Goal: Answer question/provide support

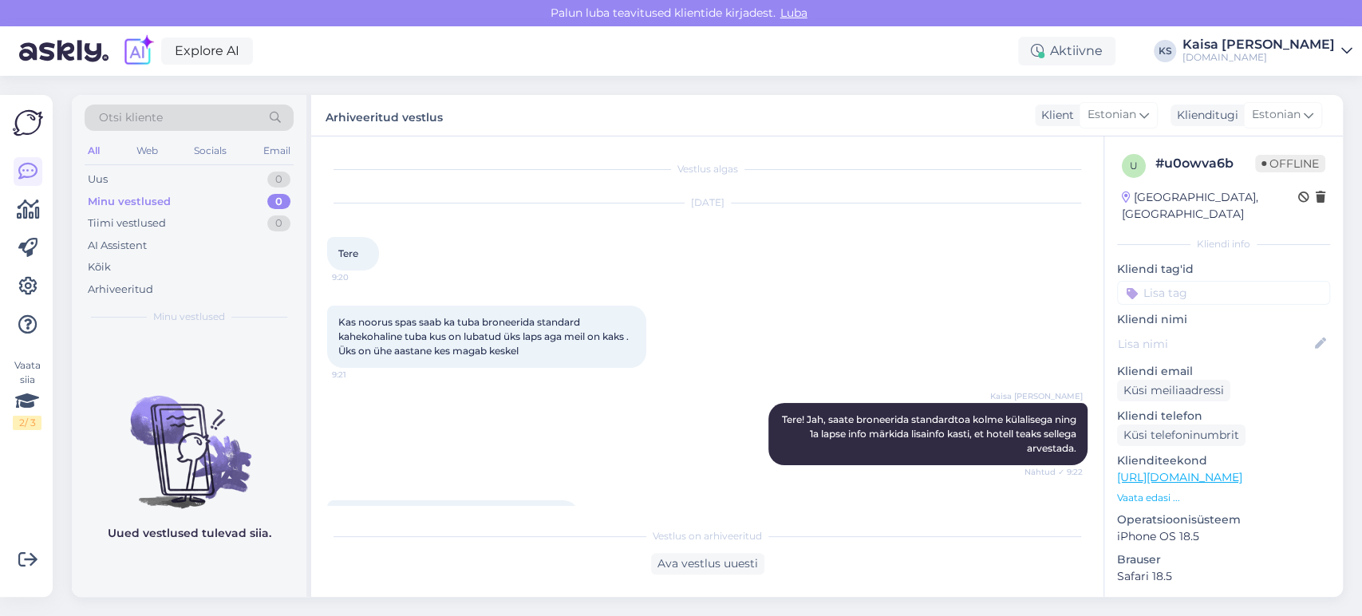
scroll to position [674, 0]
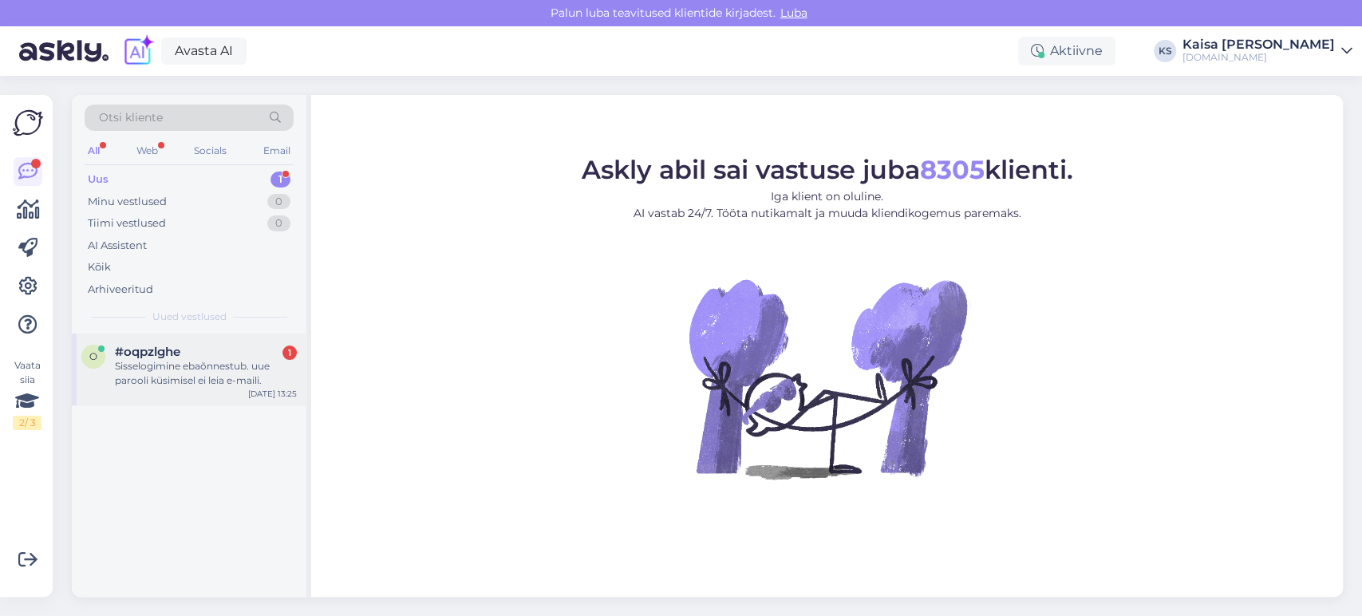
click at [214, 369] on div "Sisselogimine ebaõnnestub. uue parooli küsimisel ei leia e-maili." at bounding box center [206, 373] width 182 height 29
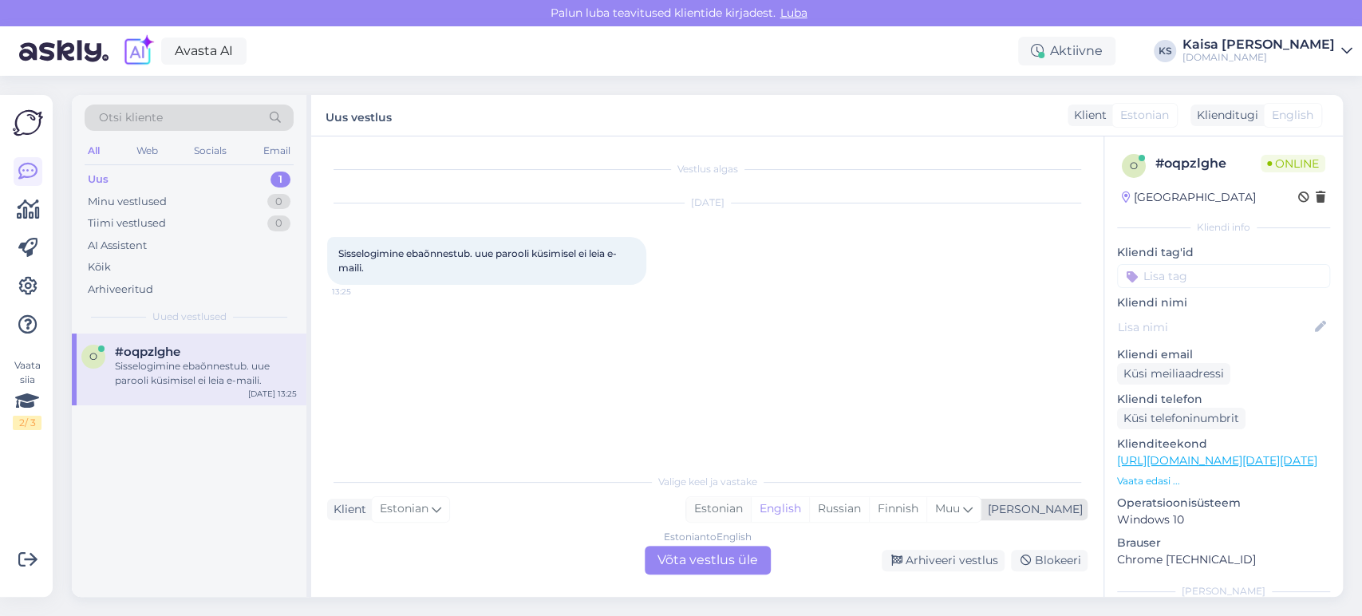
click at [751, 515] on div "Estonian" at bounding box center [718, 509] width 65 height 24
click at [726, 555] on div "Estonian to Estonian Võta vestlus üle" at bounding box center [708, 560] width 126 height 29
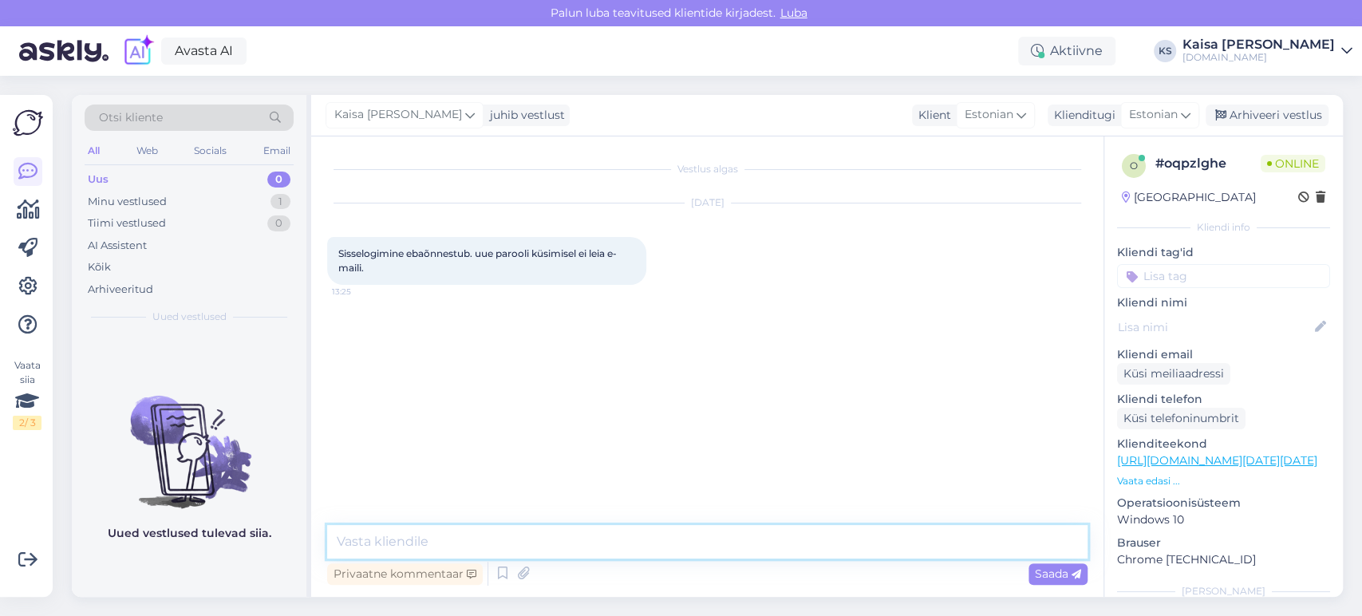
click at [726, 550] on textarea at bounding box center [707, 542] width 761 height 34
type textarea "Tere, kas saaksite palun täpsustada, mis e-mailiga Teil konto loodud on."
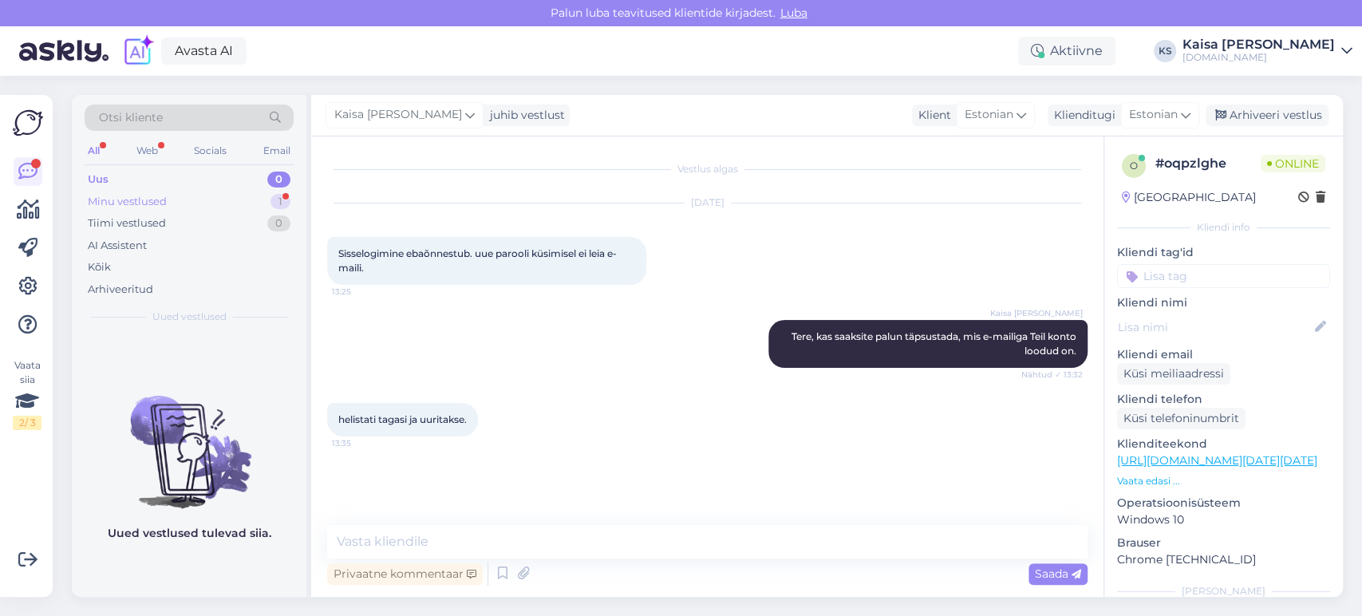
click at [249, 198] on div "Minu vestlused 1" at bounding box center [189, 202] width 209 height 22
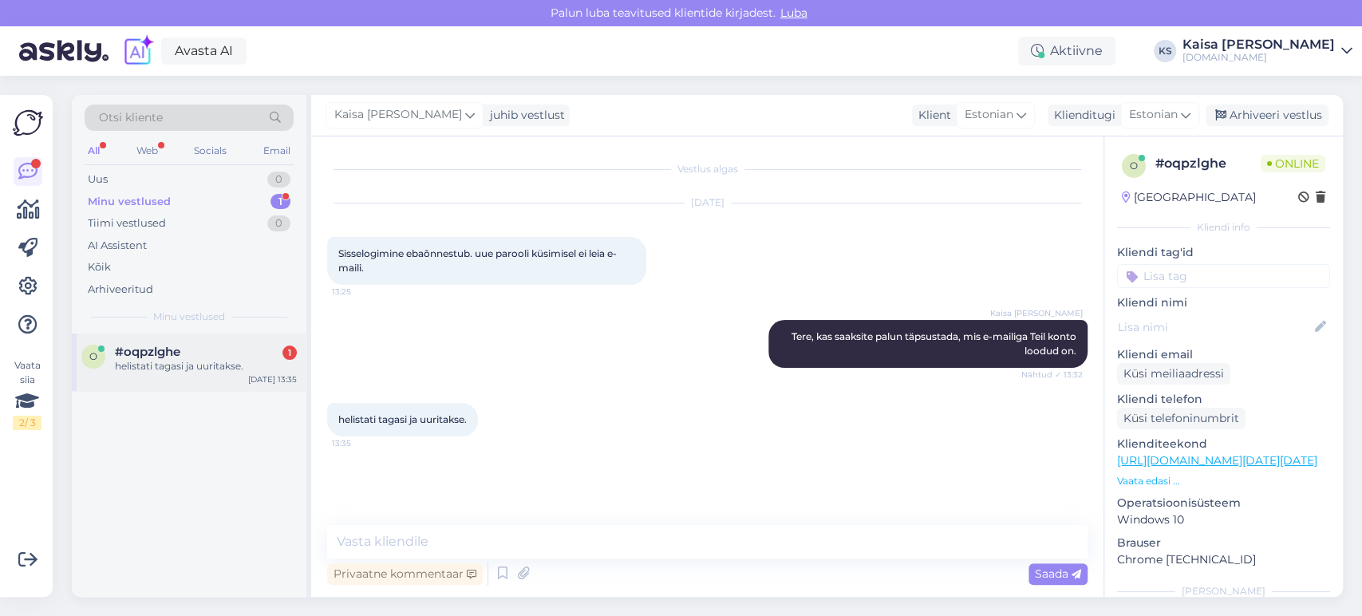
click at [212, 359] on div "helistati tagasi ja uuritakse." at bounding box center [206, 366] width 182 height 14
click at [595, 388] on div "helistati tagasi ja uuritakse. 13:35" at bounding box center [707, 419] width 761 height 69
click at [241, 185] on div "Uus 1" at bounding box center [189, 179] width 209 height 22
click at [218, 369] on div "Labdien, vēlos rezervēt Hedon viesnīcā Pērnavā 1 nakti par 99 euro, bet novembr…" at bounding box center [206, 373] width 182 height 29
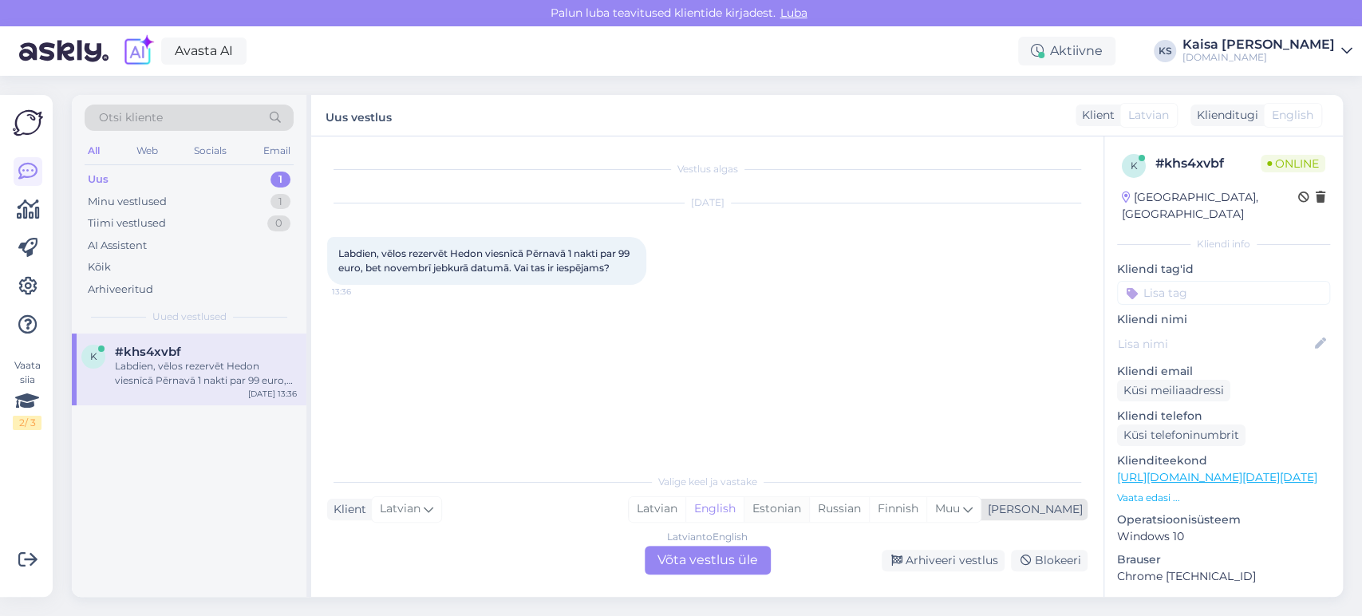
click at [809, 510] on div "Estonian" at bounding box center [776, 509] width 65 height 24
click at [753, 555] on div "Latvian to Estonian Võta vestlus üle" at bounding box center [708, 560] width 126 height 29
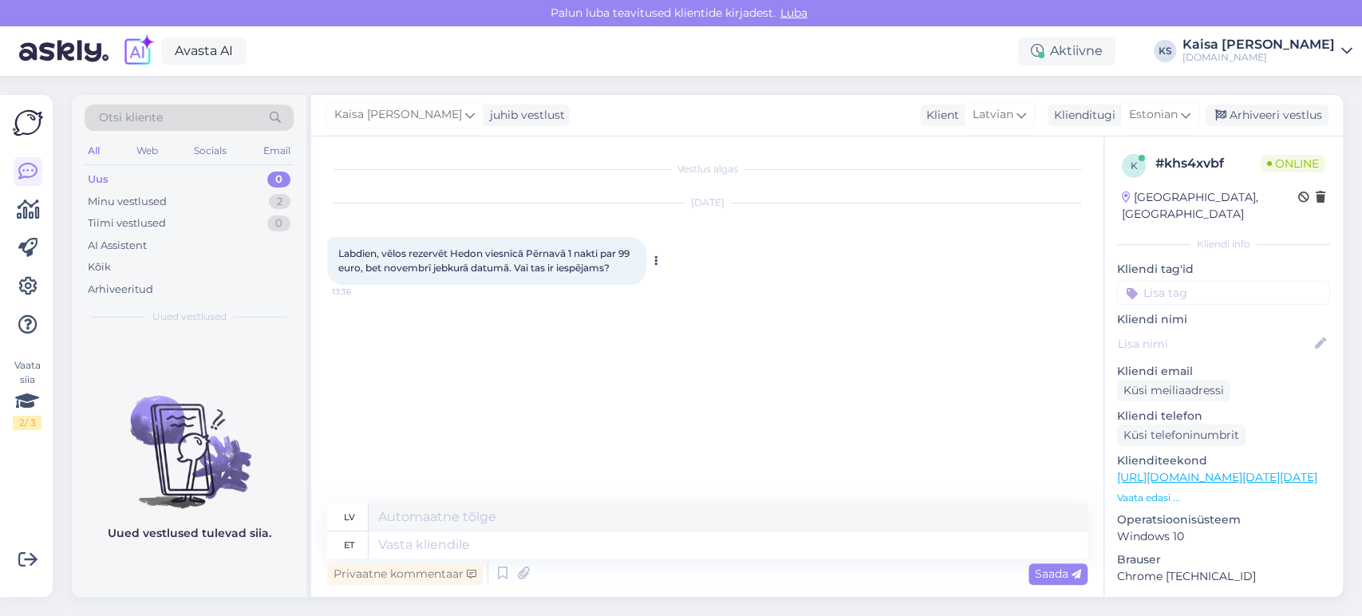
click at [654, 259] on icon at bounding box center [656, 261] width 4 height 10
click at [678, 284] on link "Näita English tõlget" at bounding box center [717, 286] width 132 height 21
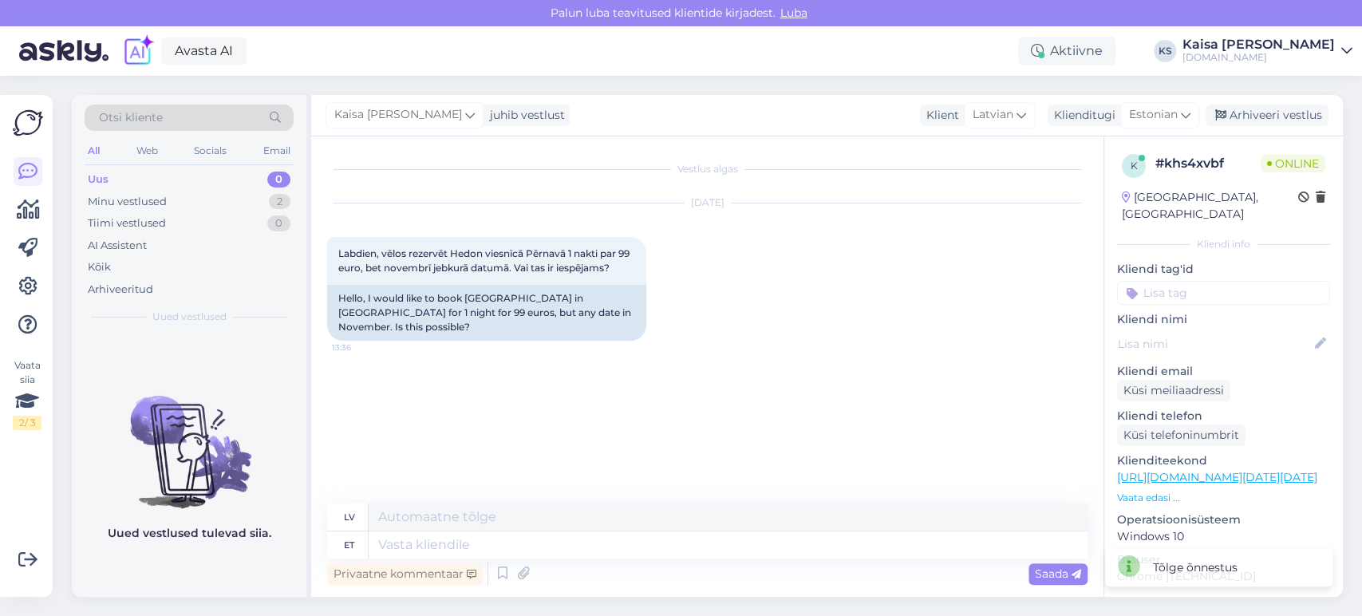
click at [1151, 491] on p "Vaata edasi ..." at bounding box center [1223, 498] width 213 height 14
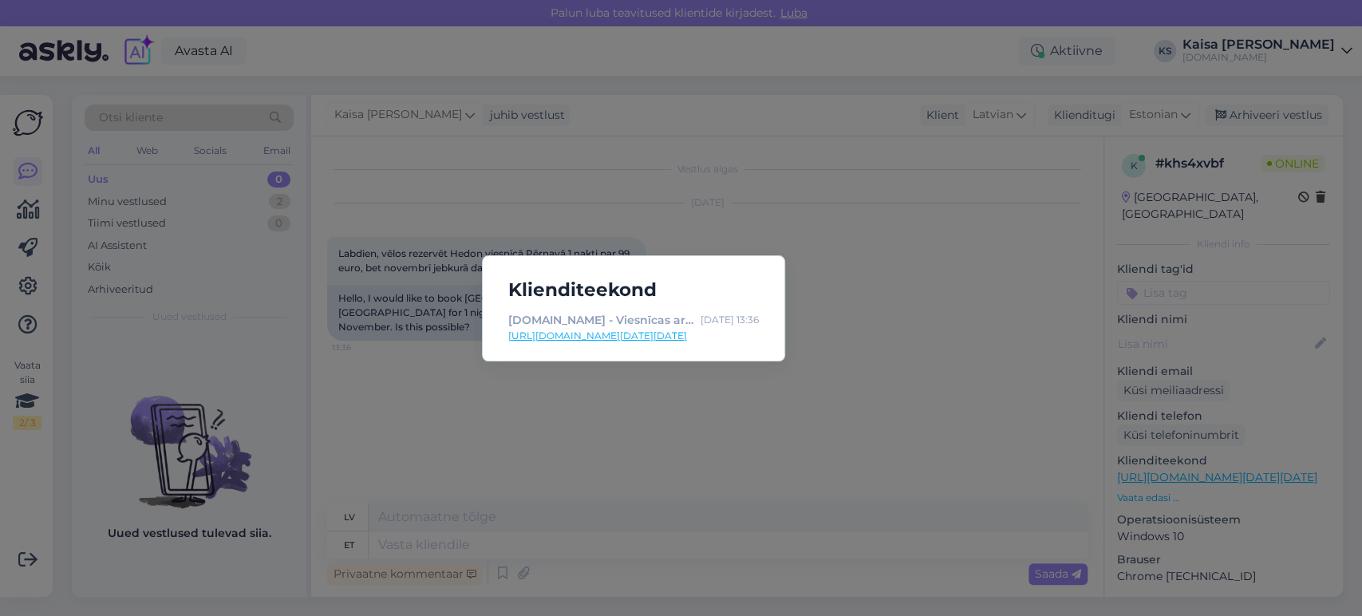
click at [733, 339] on link "[URL][DOMAIN_NAME][DATE][DATE]" at bounding box center [633, 336] width 251 height 14
click at [679, 467] on div "Klienditeekond [DOMAIN_NAME] - Viesnīcas ar īpašu maģiju [DATE] 13:36 [URL][DOM…" at bounding box center [681, 308] width 1362 height 616
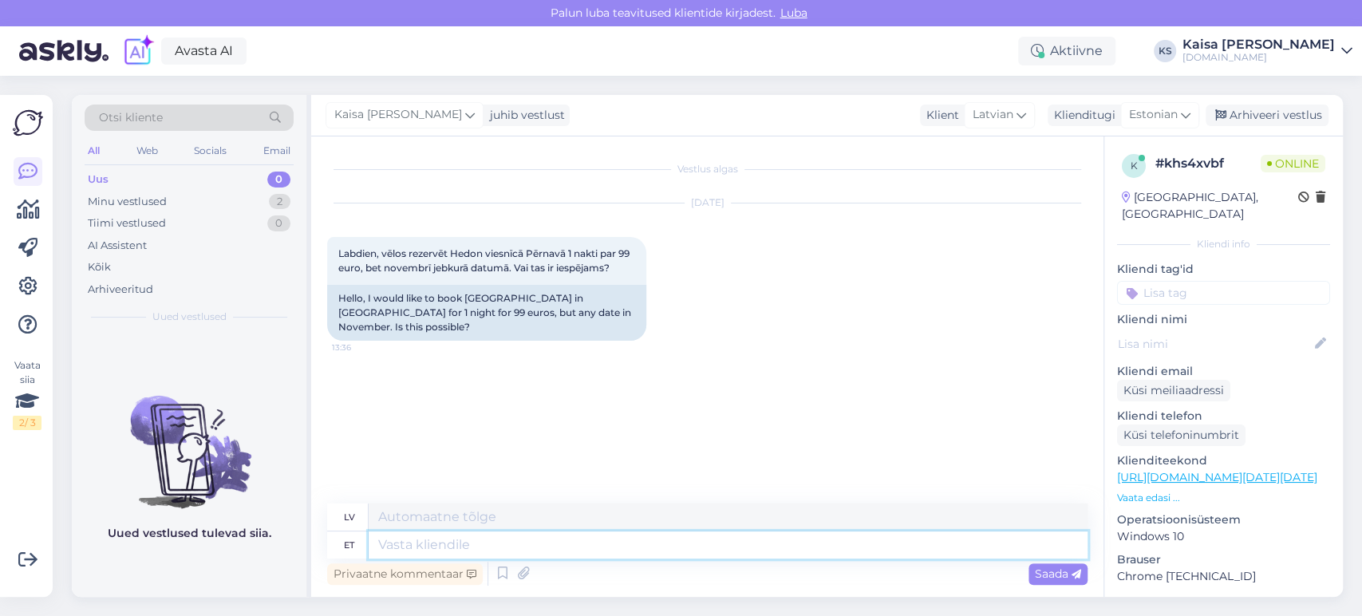
click at [673, 543] on textarea at bounding box center [728, 544] width 719 height 27
type textarea "Tere,"
type textarea "Sveiki,"
type textarea "[PERSON_NAME], soodushind a"
type textarea "[PERSON_NAME], atlaides cena"
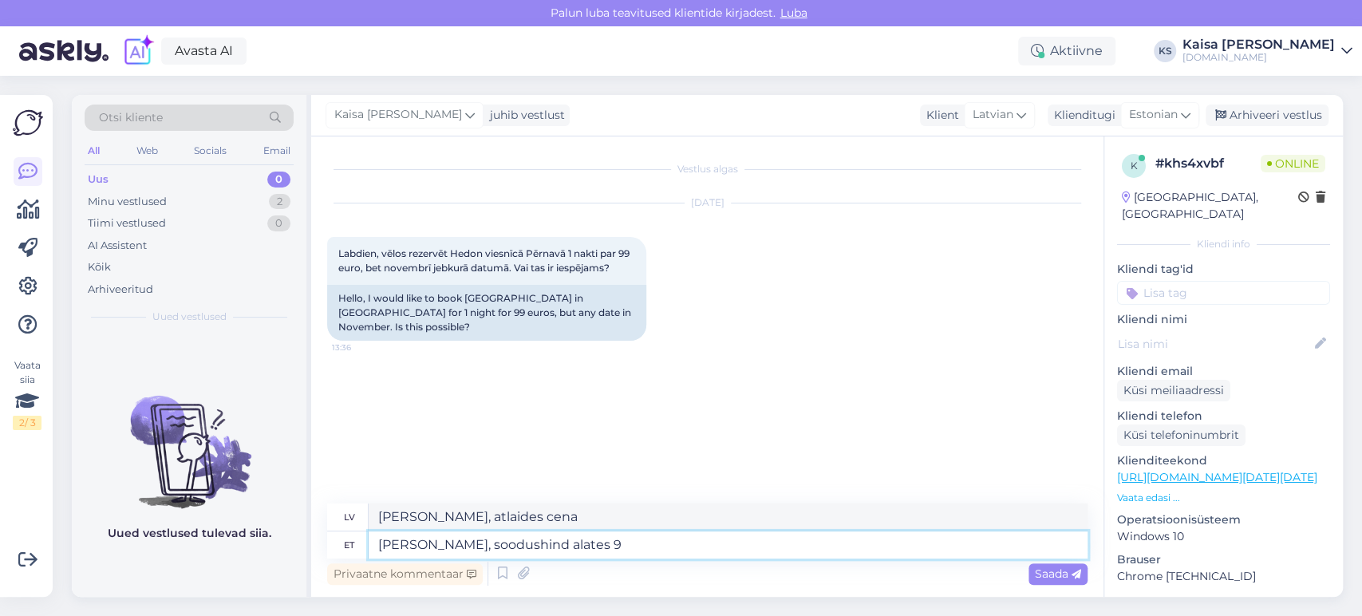
type textarea "[PERSON_NAME], soodushind alates 99"
type textarea "[PERSON_NAME], atlaides cena no"
type textarea "[PERSON_NAME], soodushind alates 99"
type textarea "[PERSON_NAME], atlaides cena no 99"
type textarea "Tere, soodushind alates 99 EUR keh"
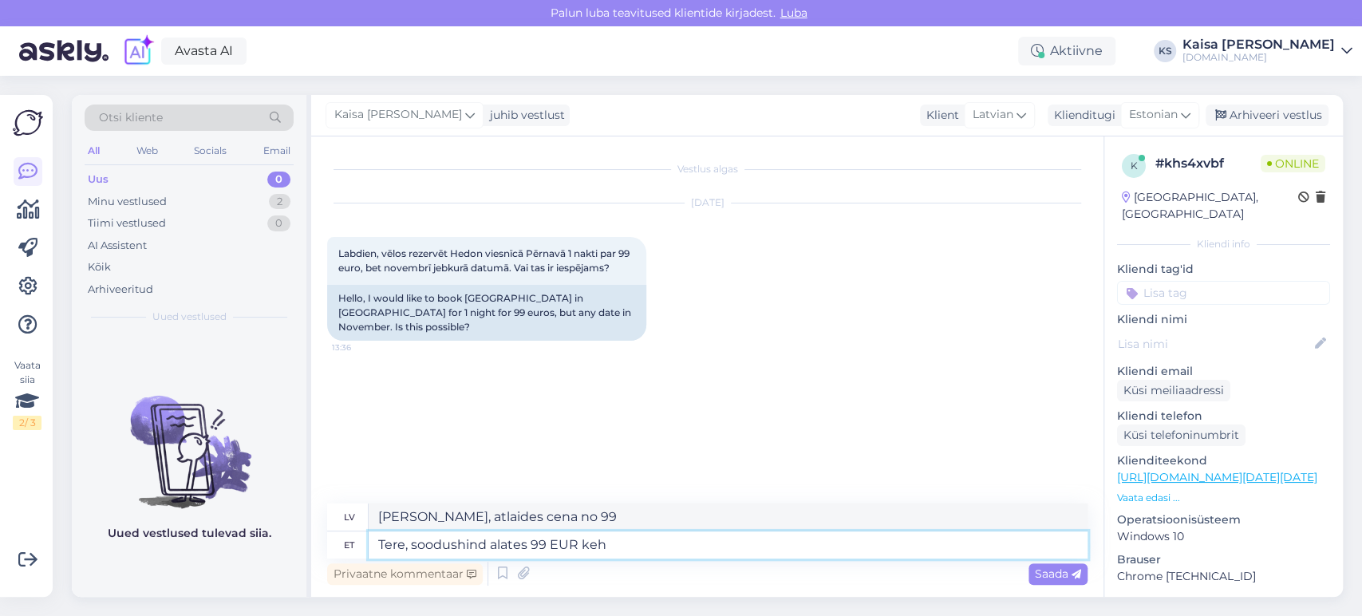
type textarea "[PERSON_NAME], atlaides cena no 99 EUR"
type textarea "Tere, soodushind alates 99 EUR kehtib"
type textarea "Sveiki, ir spēkā atlaides cena no 99 EUR."
type textarea "[PERSON_NAME], soodushind alates 99 EUR kehtib [PERSON_NAME] okt"
type textarea "[PERSON_NAME], atlaides cena no 99 EUR ir spēkā tikai"
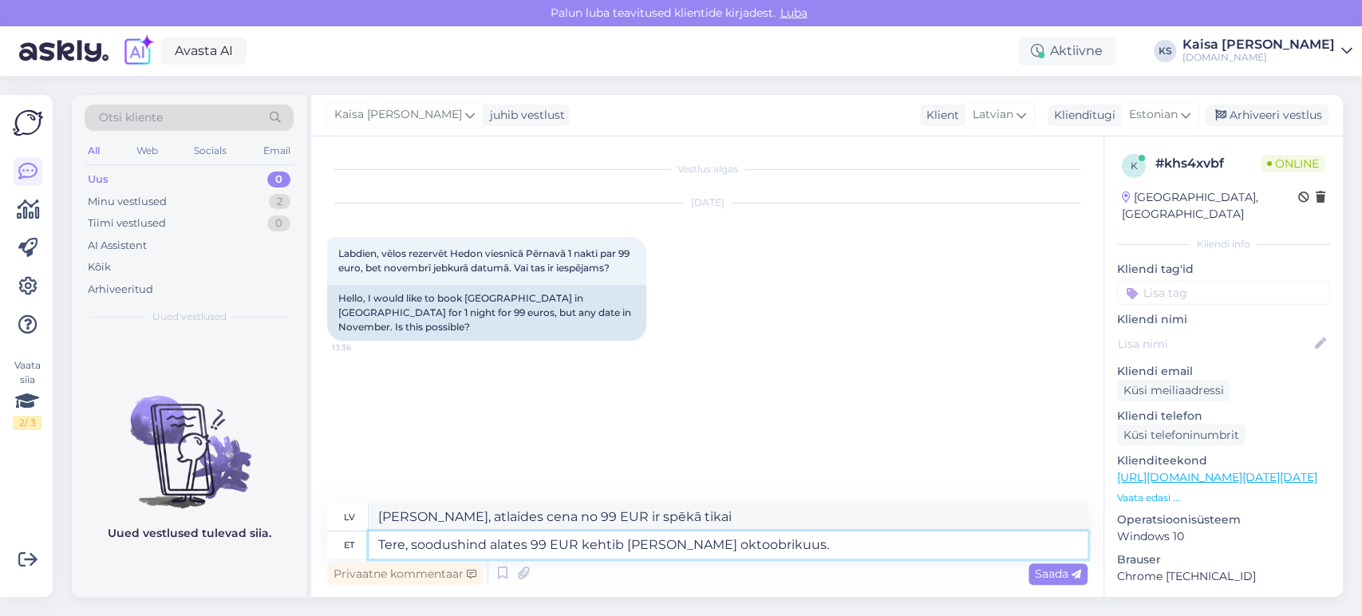
type textarea "Tere, soodushind alates 99 EUR kehtib [PERSON_NAME] oktoobrikuus."
type textarea "[PERSON_NAME], atlaides cena, sākot no 99 EUR, ir spēkā tikai oktobrī."
type textarea "Tere, soodushind alates 99 EUR kehtib [PERSON_NAME] oktoobrikuus."
click at [1051, 571] on span "Saada" at bounding box center [1058, 574] width 46 height 14
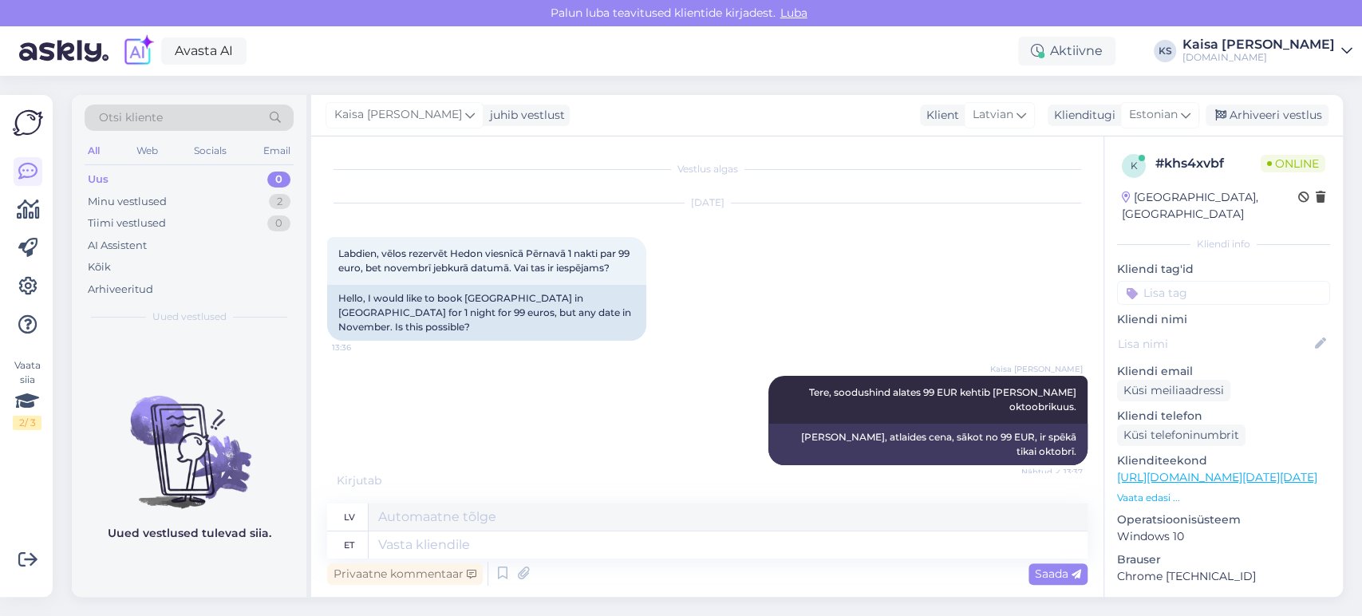
click at [1145, 87] on div "Otsi kliente All Web Socials Email Uus 0 Minu vestlused 2 Tiimi vestlused 0 AI …" at bounding box center [712, 346] width 1300 height 540
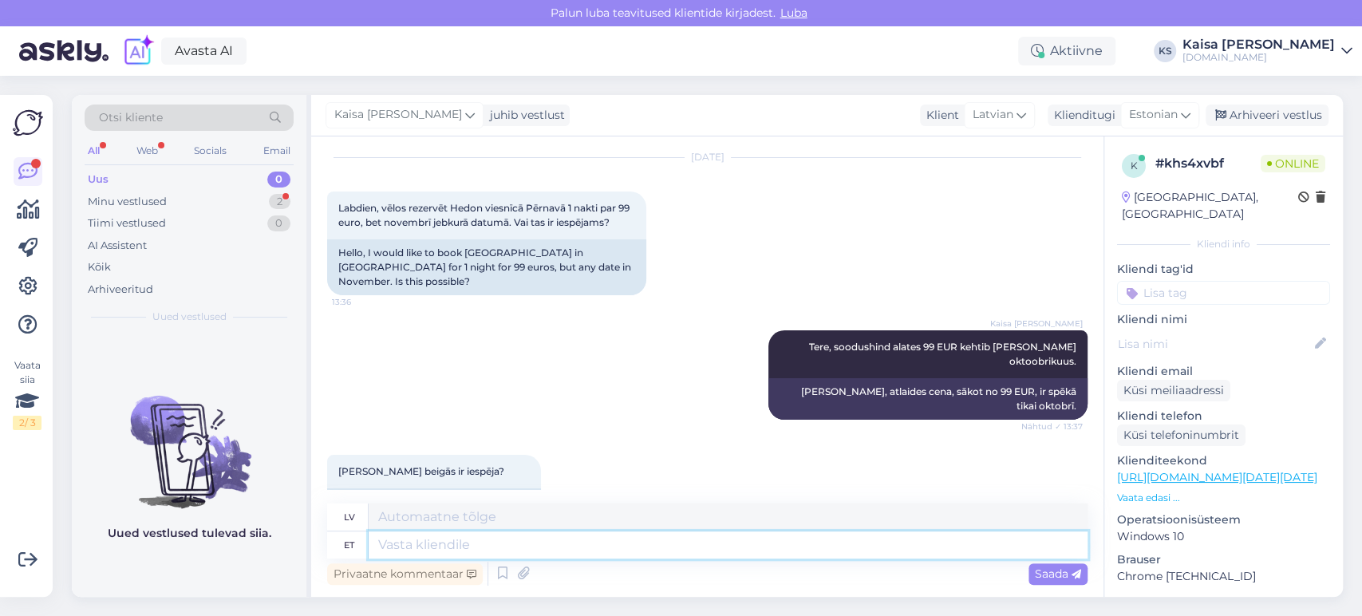
click at [624, 539] on textarea at bounding box center [728, 544] width 719 height 27
paste textarea "K"
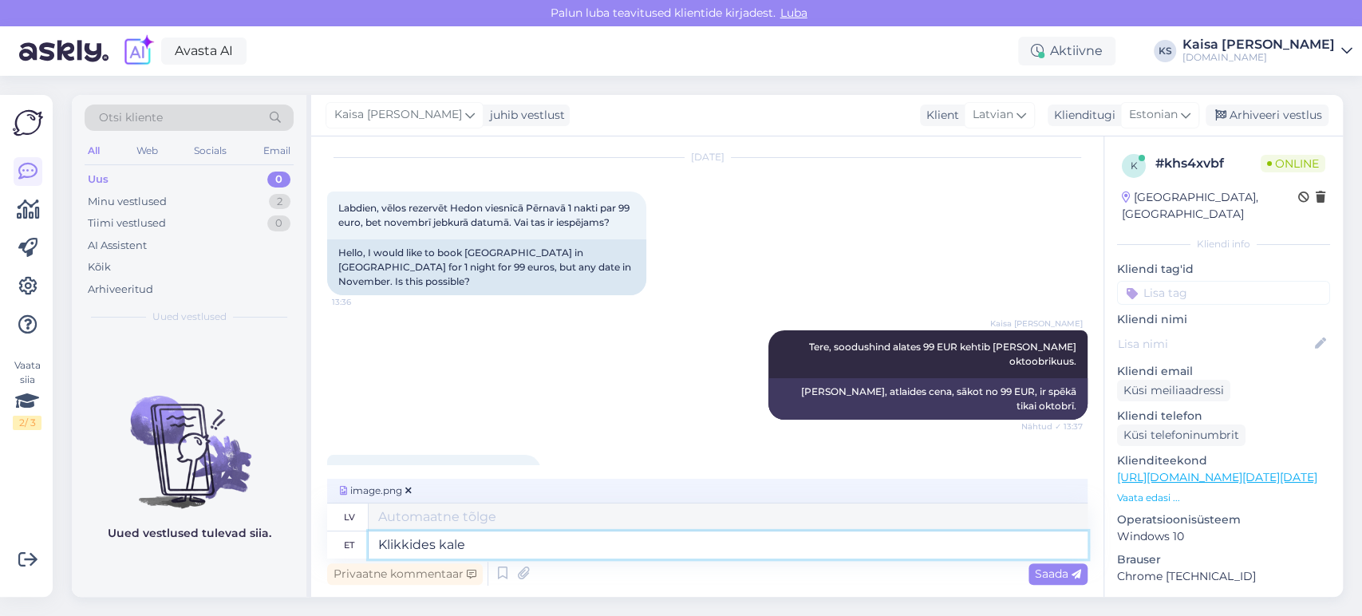
type textarea "Klikkides [PERSON_NAME]"
type textarea "Noklikšķinot"
type textarea "Klikkides kalendril näe"
type textarea "Noklikšķinot uz kalendāra"
type textarea "Klikkides kalendril näete, mis"
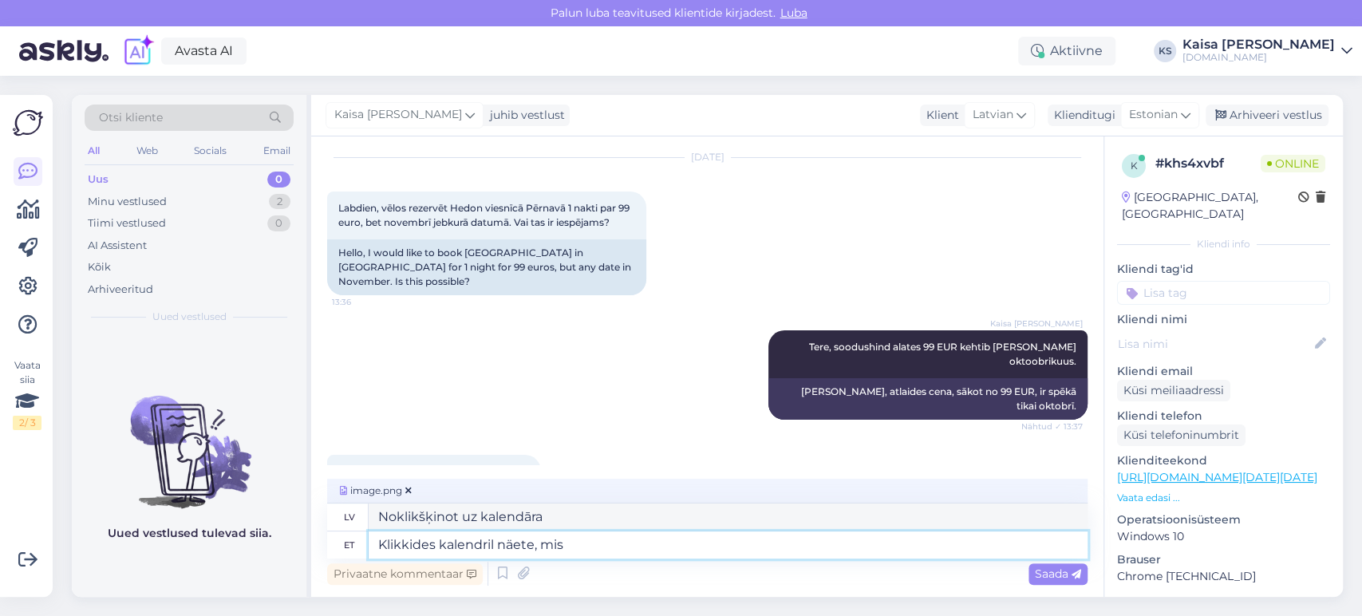
type textarea "Noklikšķinot uz kalendāra, jūs redzēsiet,"
type textarea "Klikkides kalendril näete, mis k"
type textarea "Noklikšķinot uz kalendāra, varat redzēt, kas ir"
type textarea "Klikkides kalendril näete, mis kuupäevaks on"
type textarea "Noklikšķiniet uz kalendāra, lai redzētu, kāds datums tas ir."
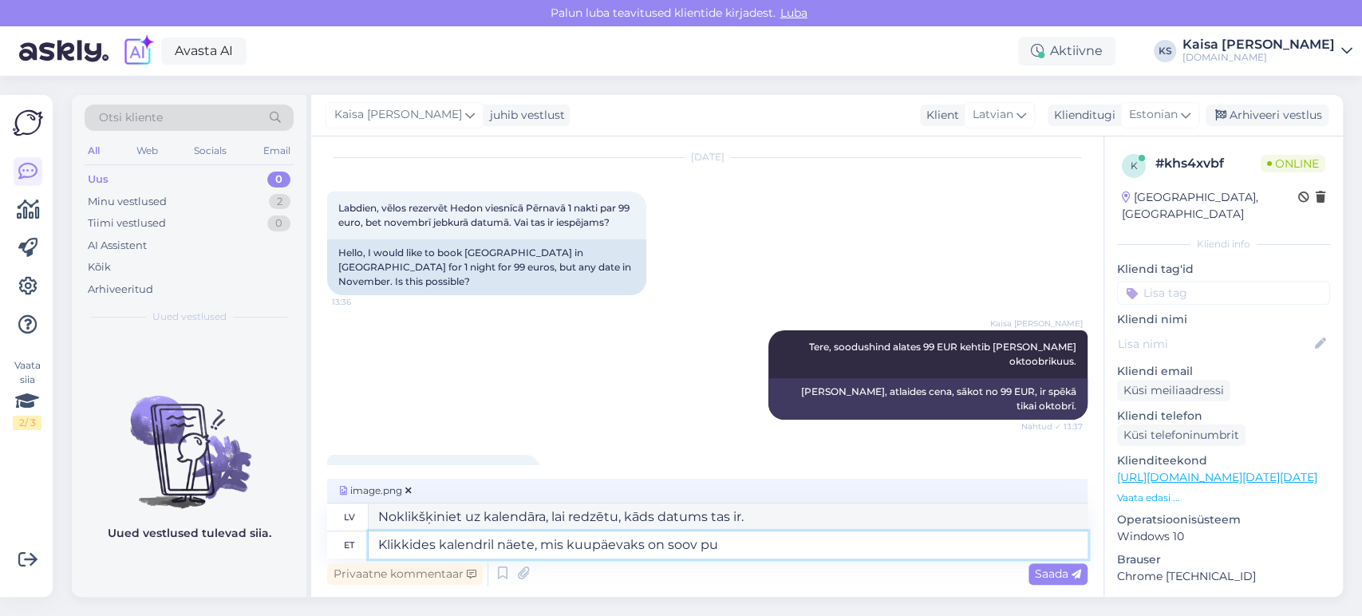
type textarea "Klikkides kalendril näete, mis kuupäevaks on soov puh"
type textarea "Noklikšķinot uz kalendāra, varat redzēt vēlamo datumu."
type textarea "Klikkides kalendril näete, mis kuupäevaks on"
type textarea "Noklikšķiniet uz kalendāra, lai redzētu, kāds datums tas ir."
type textarea "Klikkides kalendril näete, mis kuupäevaks on võimalik soo"
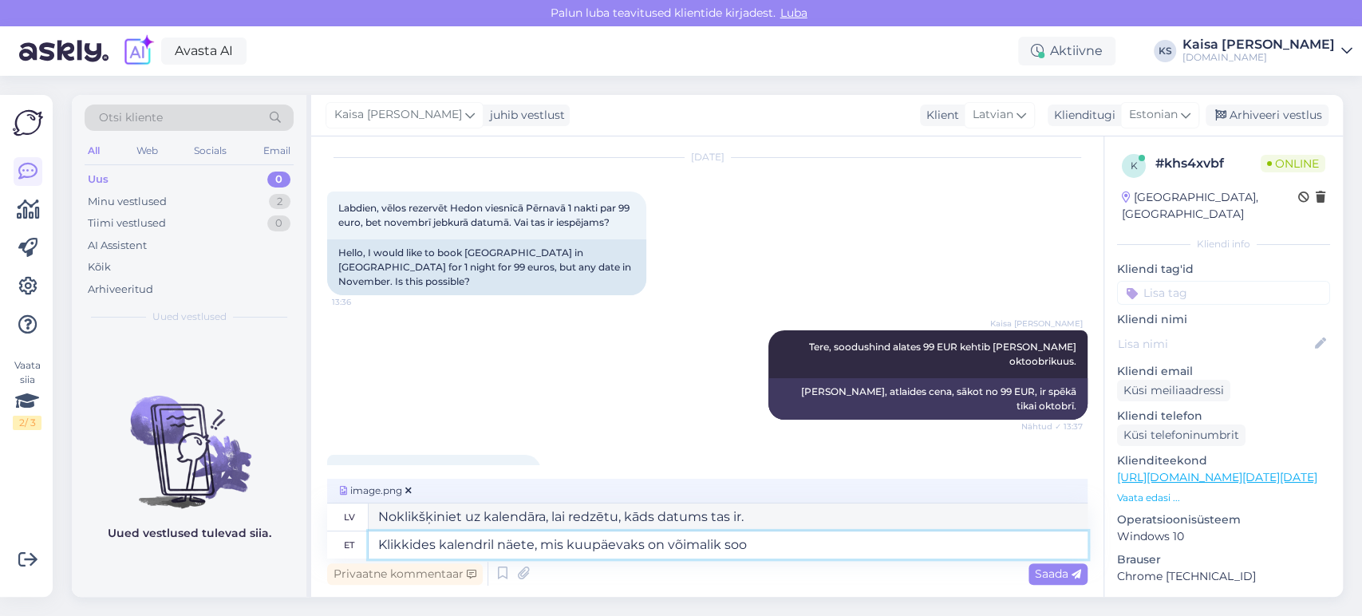
type textarea "Noklikšķiniet uz kalendāra, lai redzētu, kādi datumi ir pieejami."
type textarea "Klikkides kalendril näete, mis kuupäevaks on võimalik soodushinnaga b"
type textarea "Noklikšķinot uz kalendāra, varat redzēt, kuri datumi ir pieejami ar atlaidi."
type textarea "Klikkides kalendril näete, mis kuupäevaks on võimalik soodushinnaga broneerida."
type textarea "Noklikšķinot uz kalendāra, varat redzēt, kuri datumi ir pieejami rezervēšanai a…"
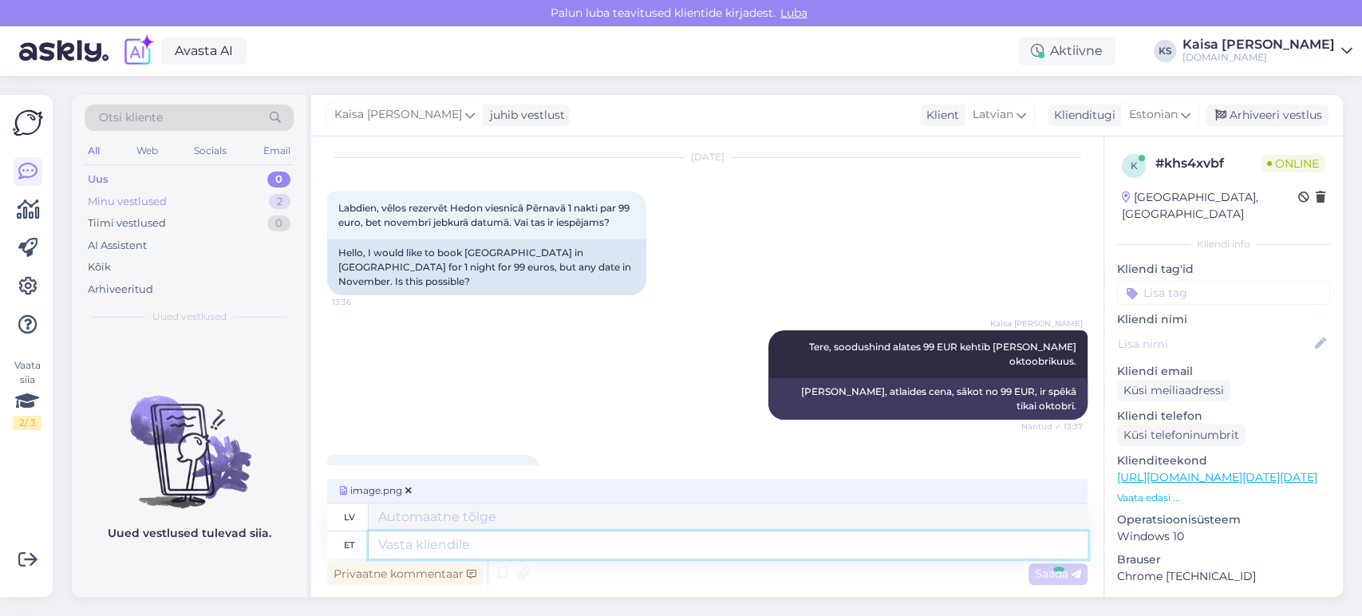
scroll to position [271, 0]
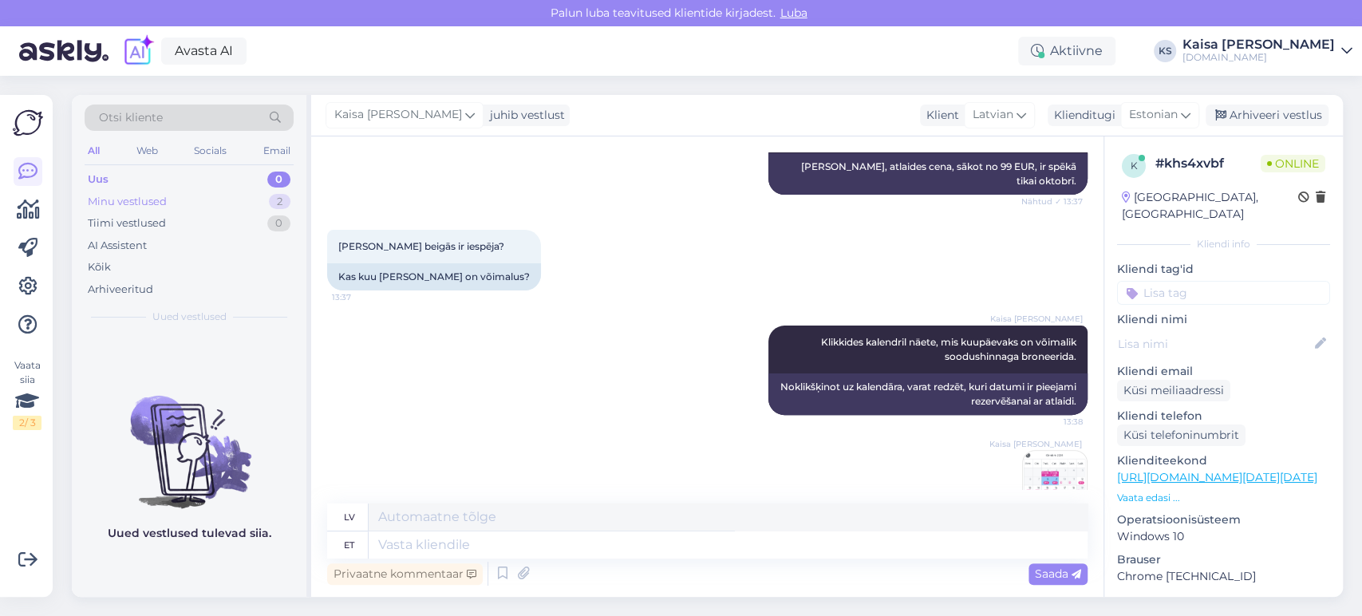
click at [267, 204] on div "Minu vestlused 2" at bounding box center [189, 202] width 209 height 22
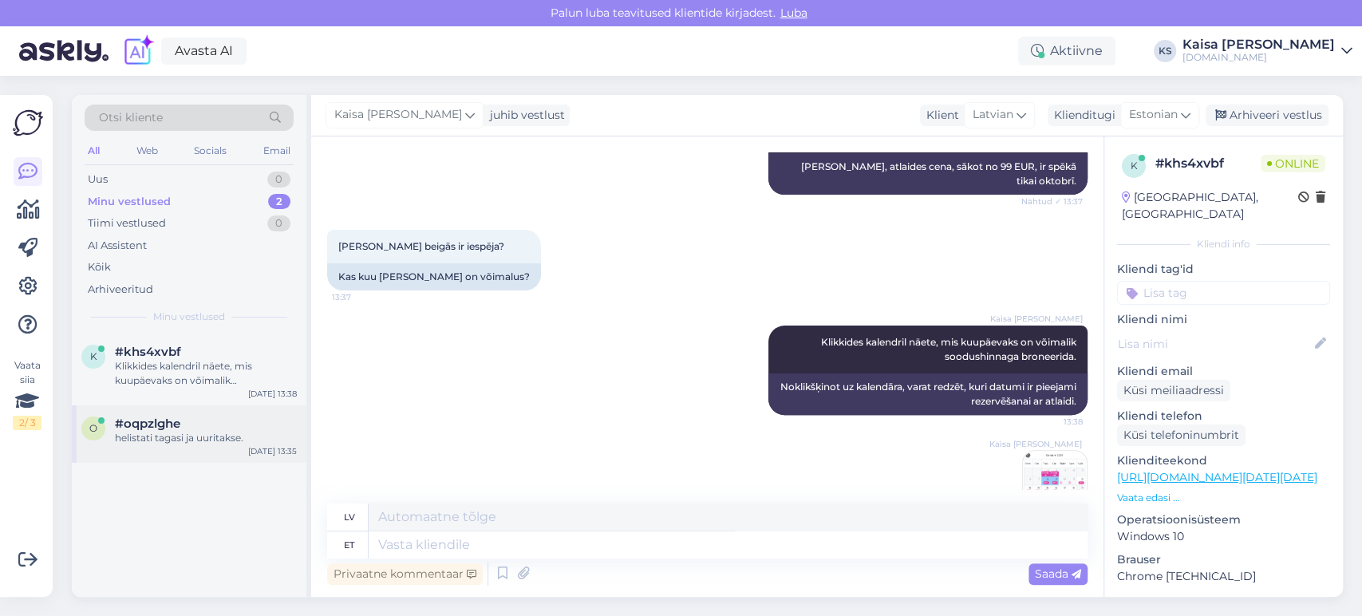
click at [200, 426] on div "#oqpzlghe" at bounding box center [206, 424] width 182 height 14
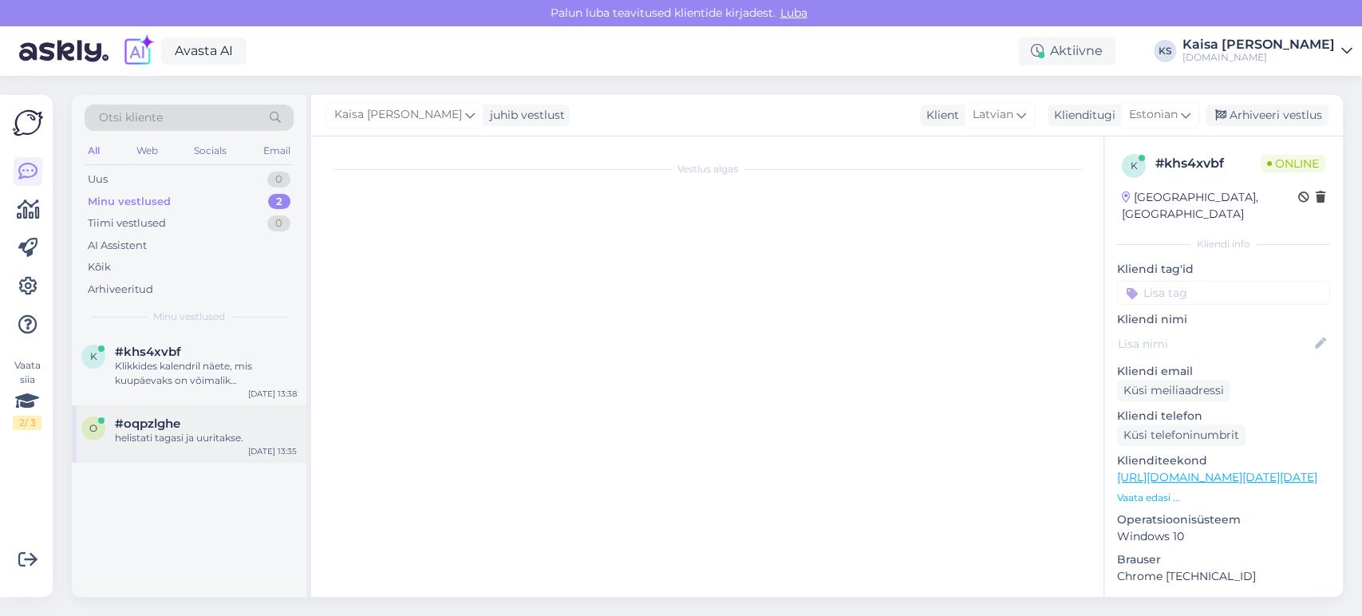
scroll to position [0, 0]
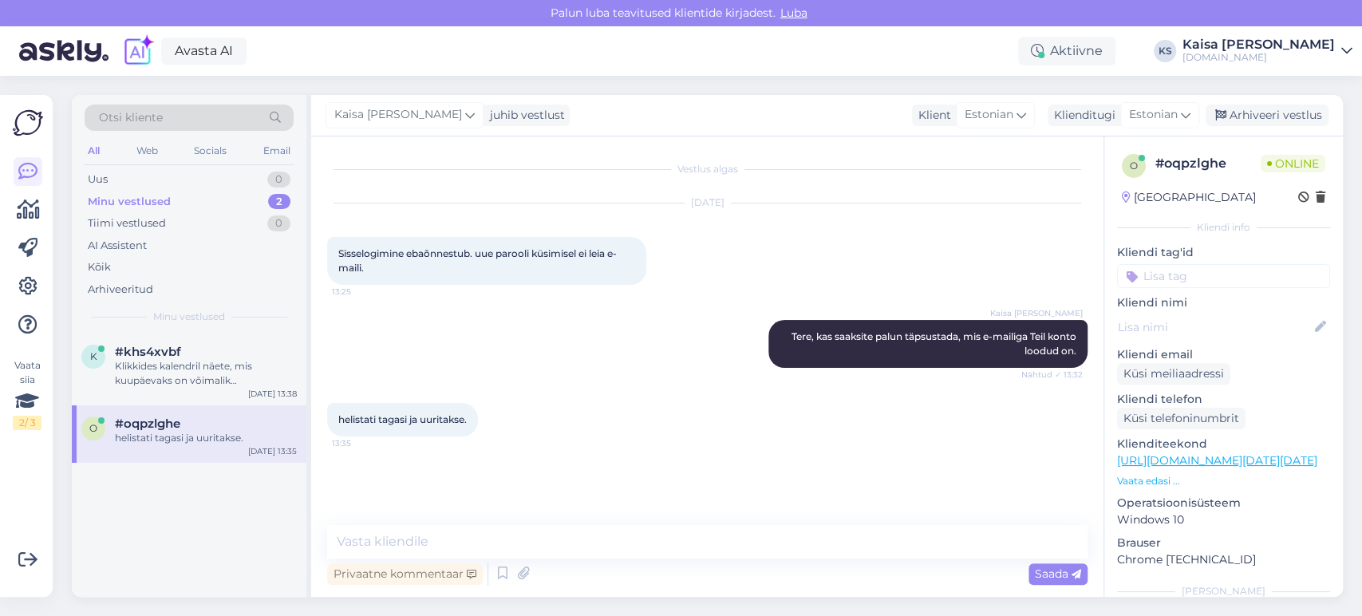
click at [1159, 476] on p "Vaata edasi ..." at bounding box center [1223, 481] width 213 height 14
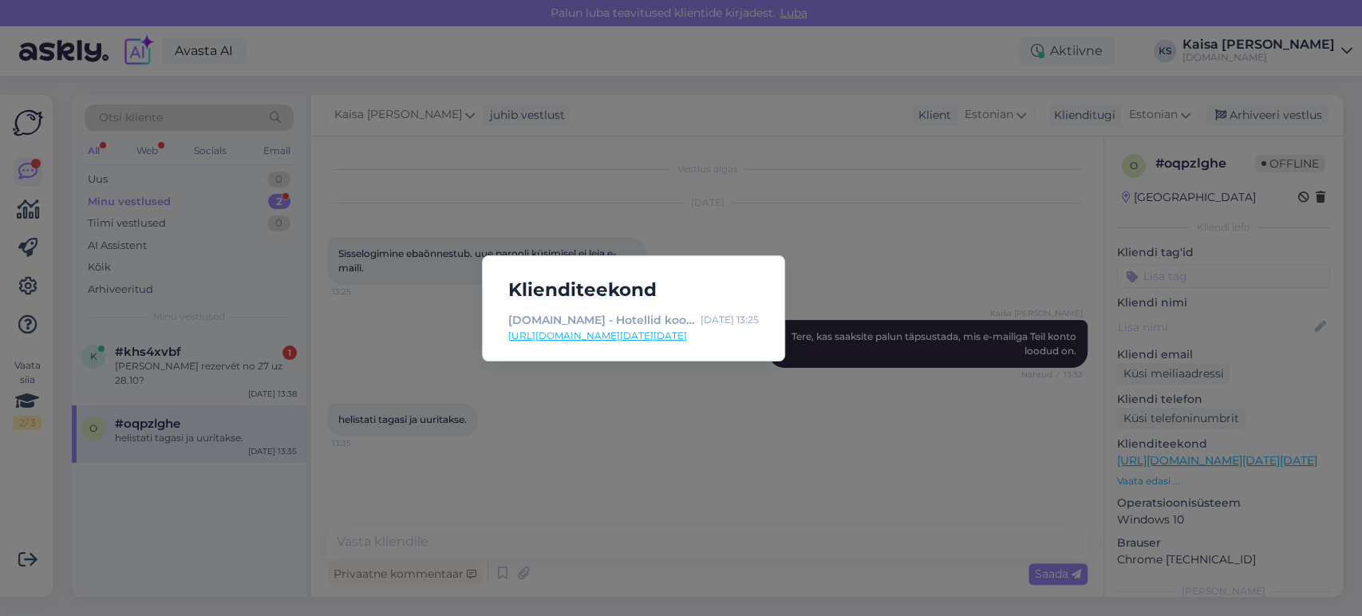
click at [500, 486] on div "Klienditeekond [DOMAIN_NAME] - Hotellid koos võluvate lisavõimalustega [DATE] 1…" at bounding box center [681, 308] width 1362 height 616
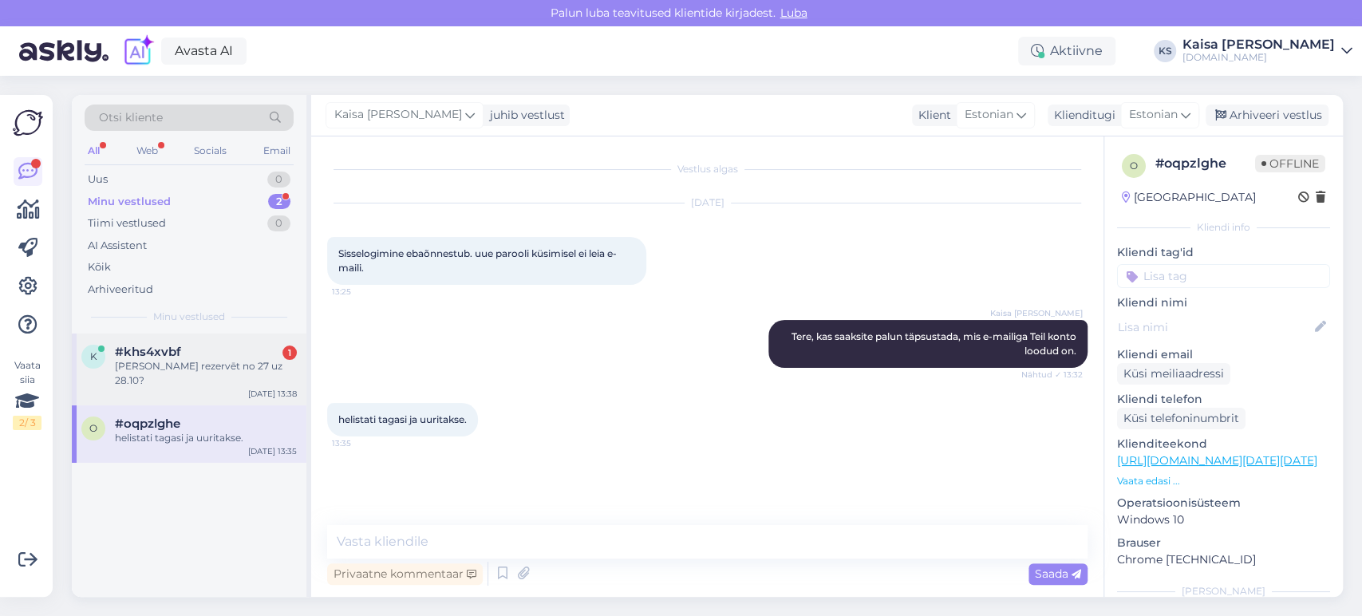
click at [223, 378] on div "k #khs4xvbf 1 [PERSON_NAME] rezervēt no 27 uz 28.10? [DATE] 13:38" at bounding box center [189, 370] width 235 height 72
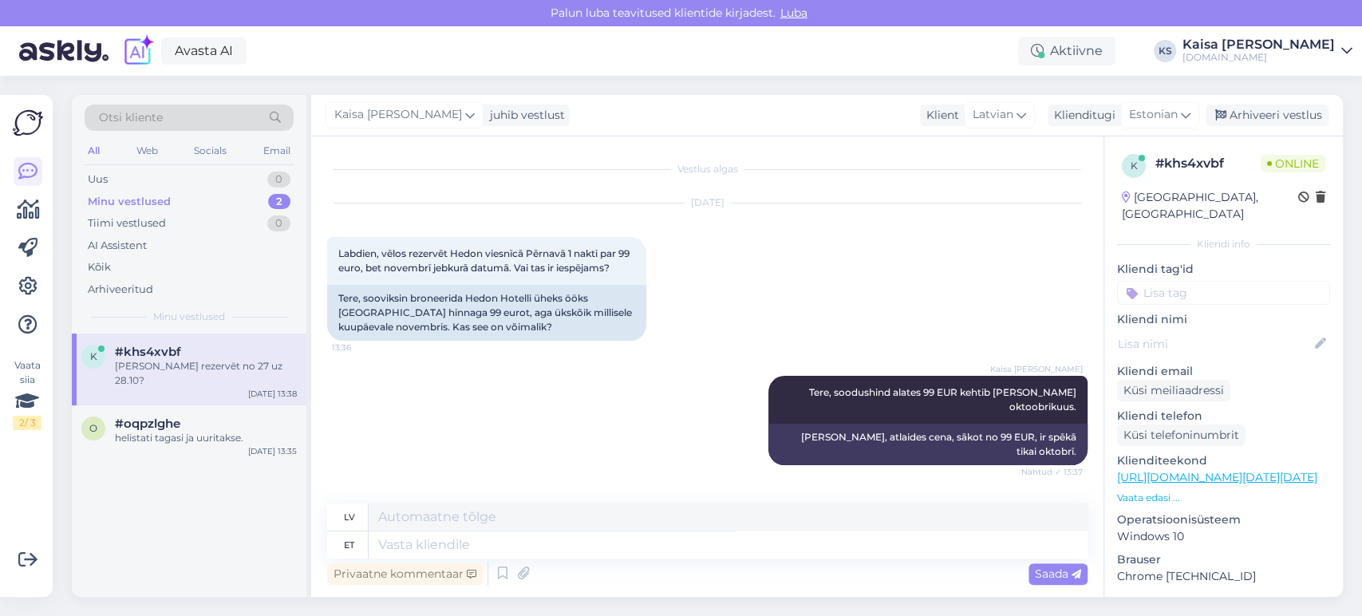
scroll to position [381, 0]
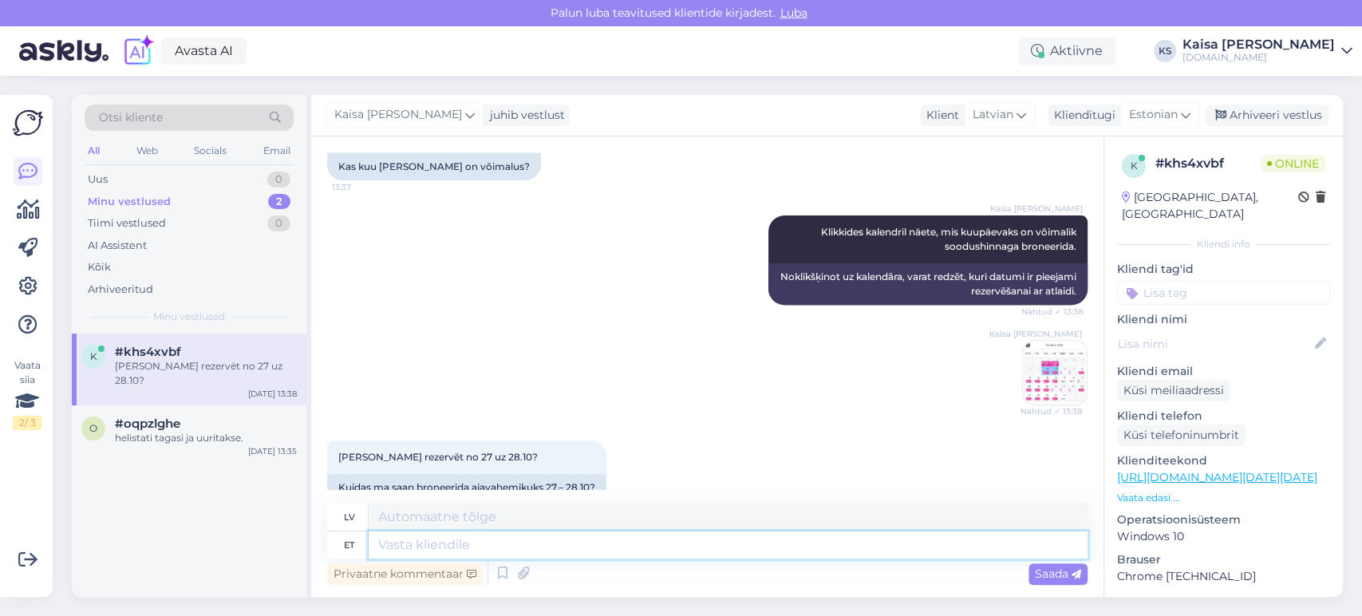
click at [617, 535] on textarea at bounding box center [728, 544] width 719 height 27
type textarea "Otselink on"
type textarea "[PERSON_NAME]"
type textarea "Otselink on si"
type textarea "Tiešā saite ir"
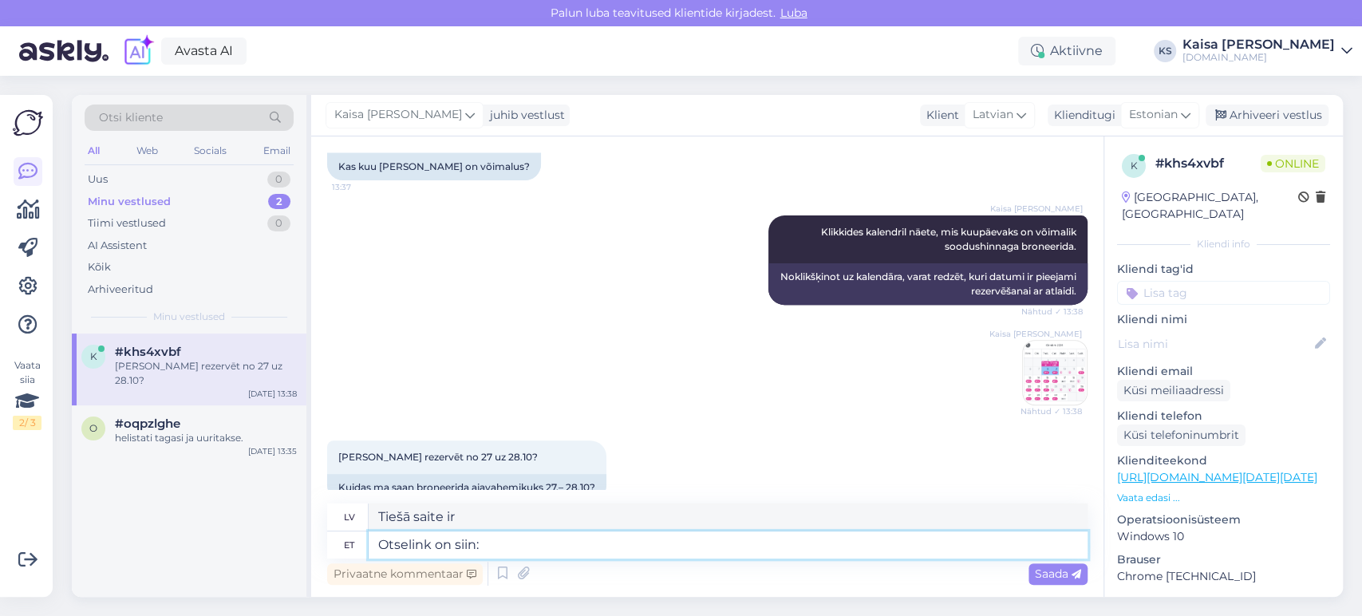
paste textarea "[URL][DOMAIN_NAME][DATE][DATE]"
type textarea "Otselink on siin: [URL][DOMAIN_NAME][DATE][DATE]"
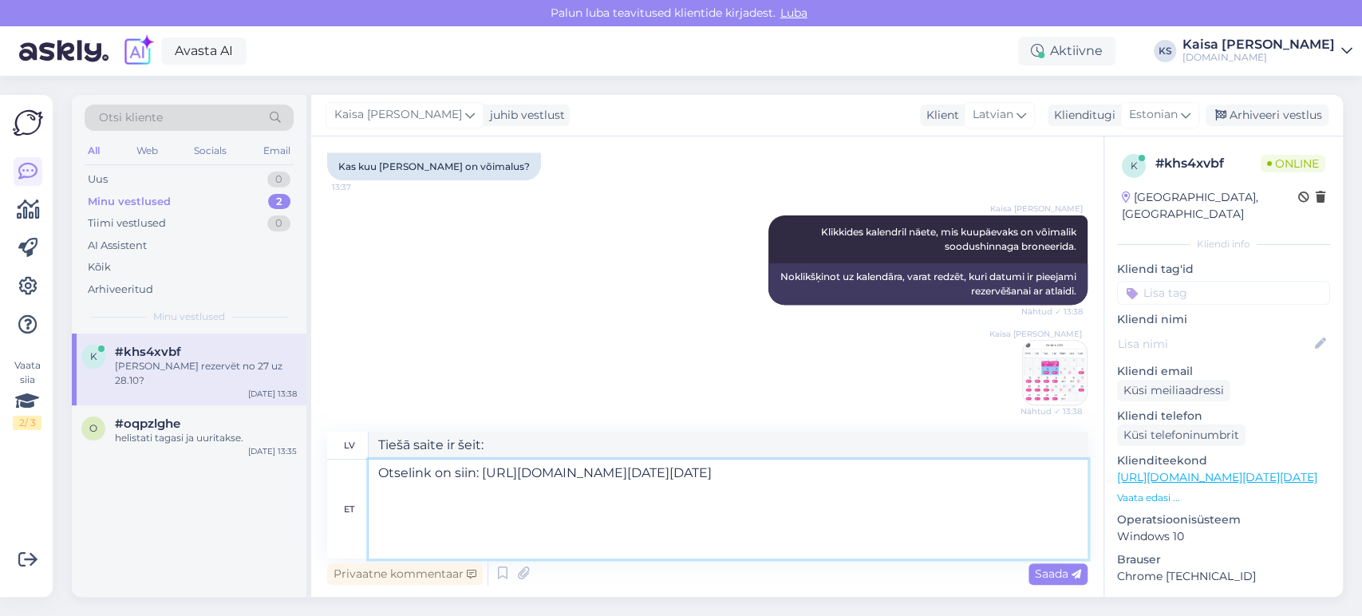
type textarea "Tiešā saite ir šeit: [URL][DOMAIN_NAME][DATE][DATE]"
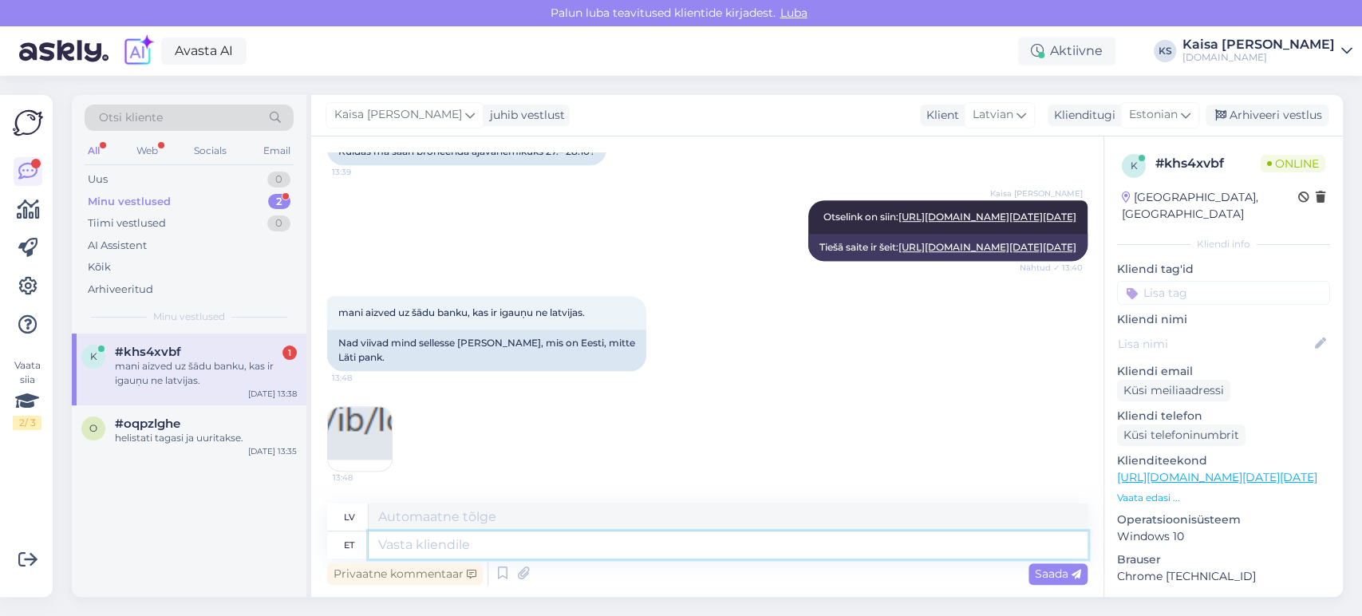
scroll to position [931, 0]
click at [359, 431] on img at bounding box center [360, 439] width 64 height 64
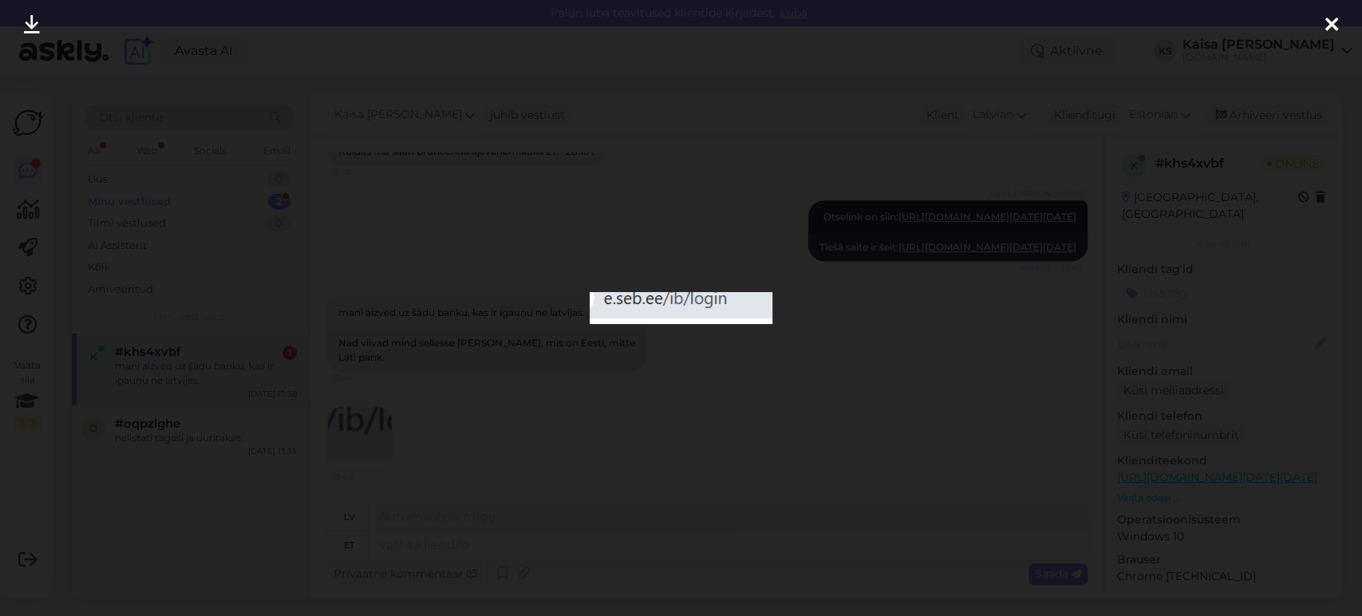
click at [725, 433] on div at bounding box center [681, 308] width 1362 height 616
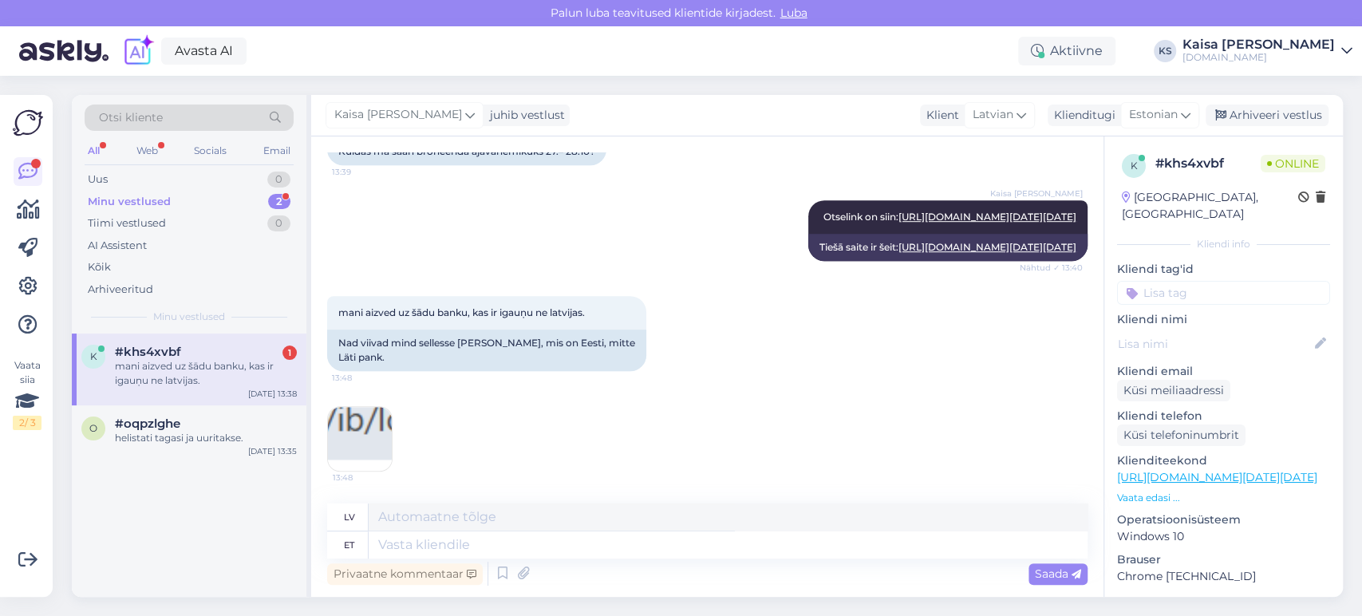
click at [1154, 491] on p "Vaata edasi ..." at bounding box center [1223, 498] width 213 height 14
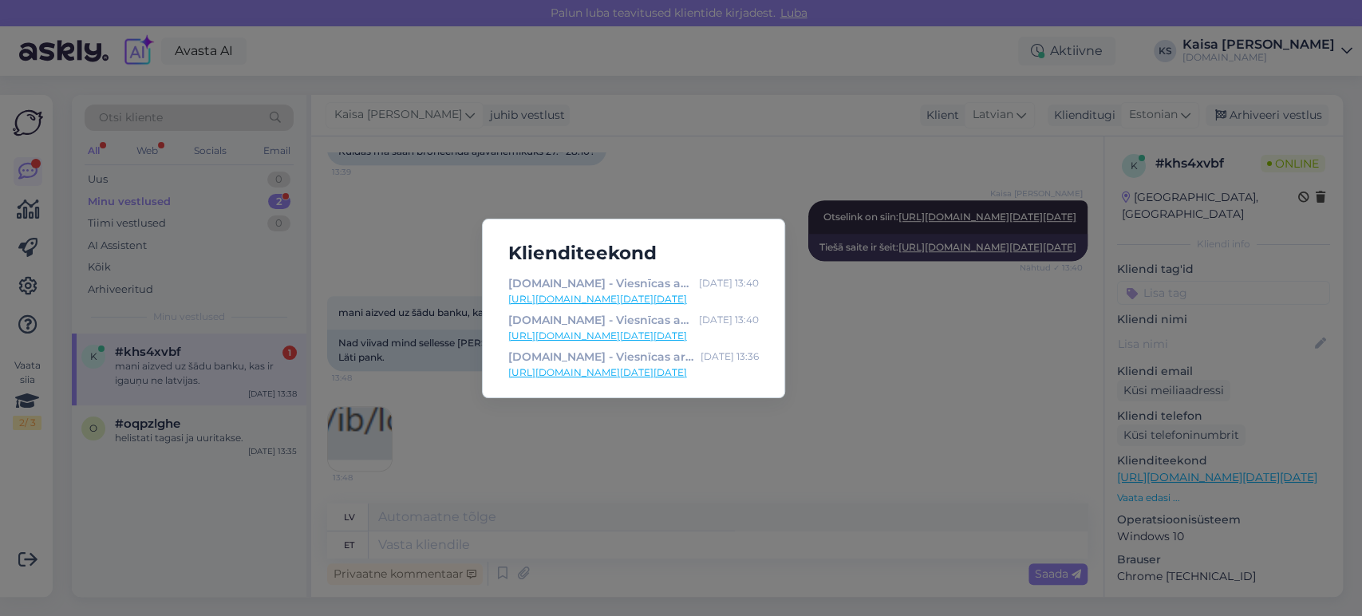
click at [675, 298] on link "[URL][DOMAIN_NAME][DATE][DATE]" at bounding box center [633, 299] width 251 height 14
click at [644, 571] on div "Klienditeekond [DOMAIN_NAME] - Viesnīcas ar īpašu maģiju [DATE] 13:40 [URL][DOM…" at bounding box center [681, 308] width 1362 height 616
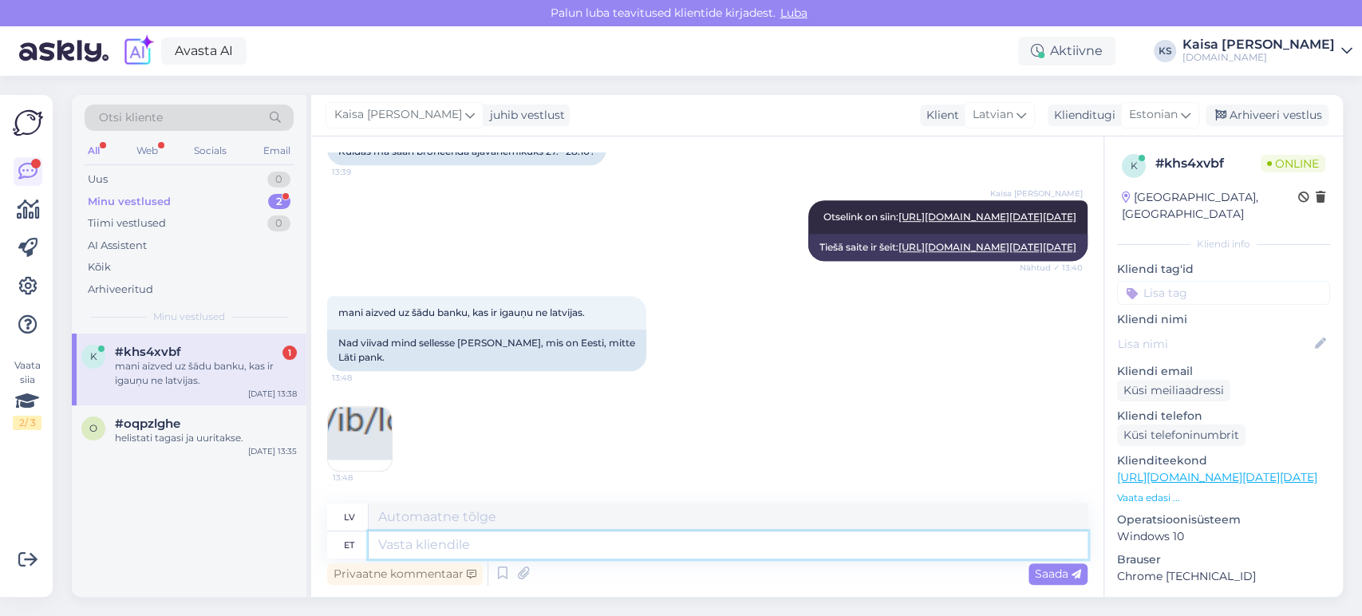
click at [638, 541] on textarea at bounding box center [728, 544] width 719 height 27
paste textarea "K"
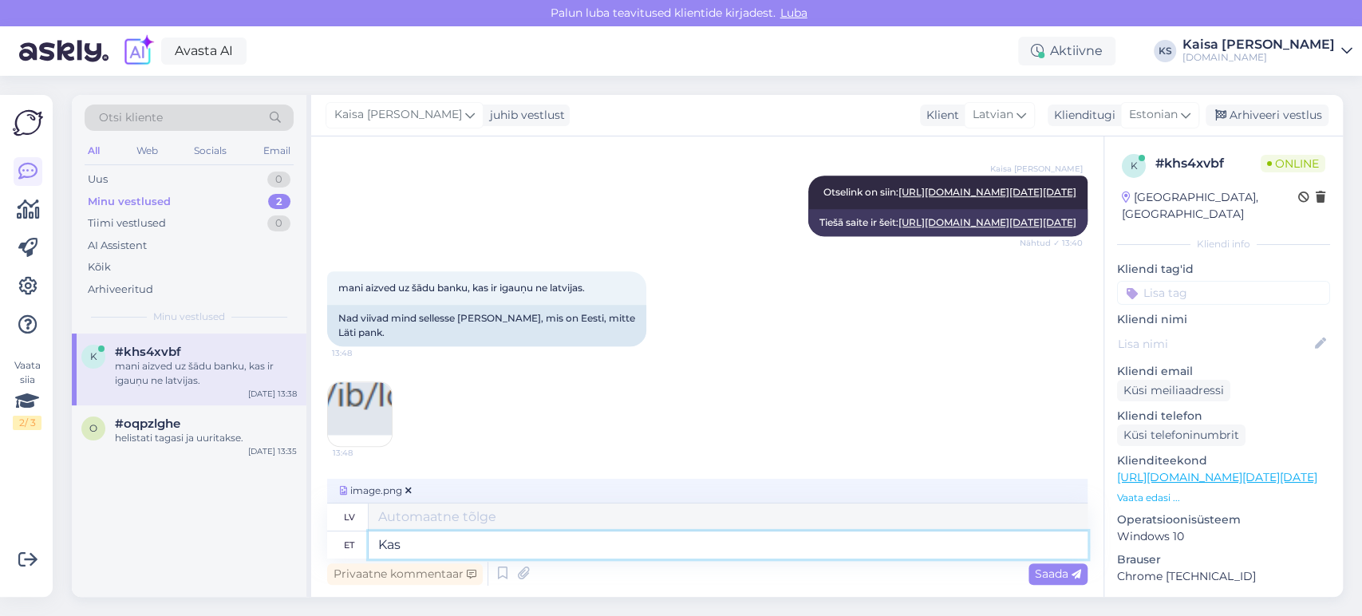
type textarea "Kas v"
type textarea "Ir"
type textarea "[DEMOGRAPHIC_DATA] valisite"
type textarea "Vai jūs izvēlējāties?"
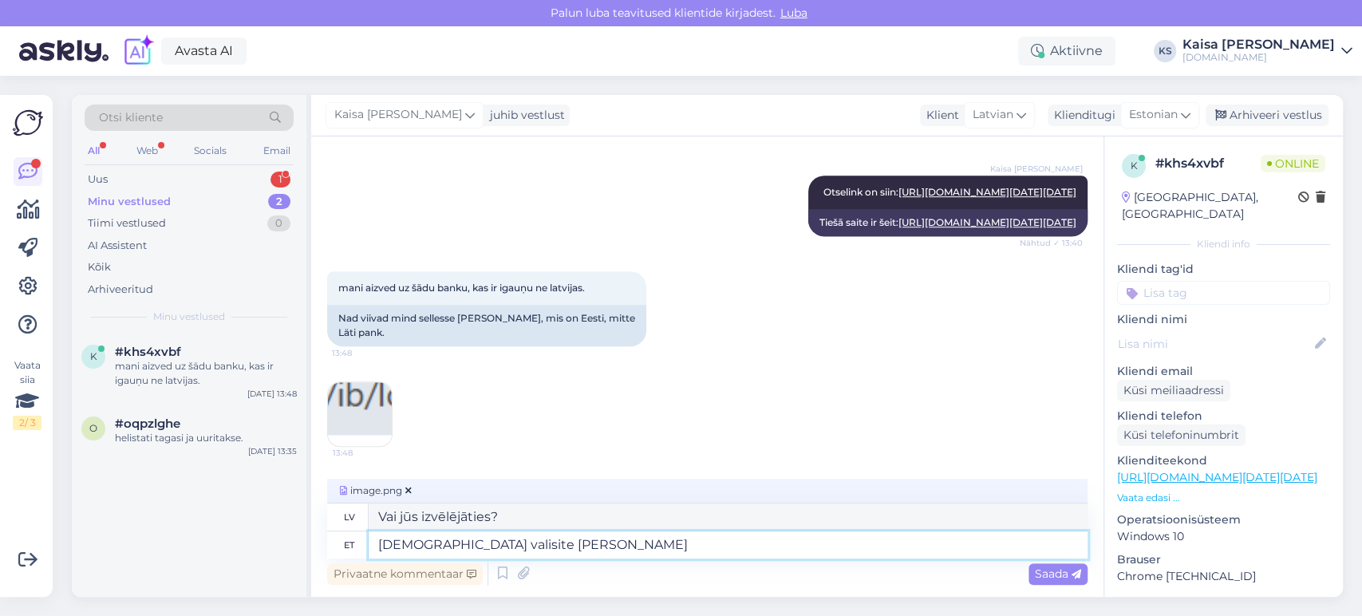
type textarea "[DEMOGRAPHIC_DATA] valisite LV pan"
type textarea "Vai izvēlējies LV?"
type textarea "[DEMOGRAPHIC_DATA] valisite [PERSON_NAME]"
type textarea "Vai izvēlējāties LV bankas?"
type textarea "[DEMOGRAPHIC_DATA] valisite [PERSON_NAME], nagu p"
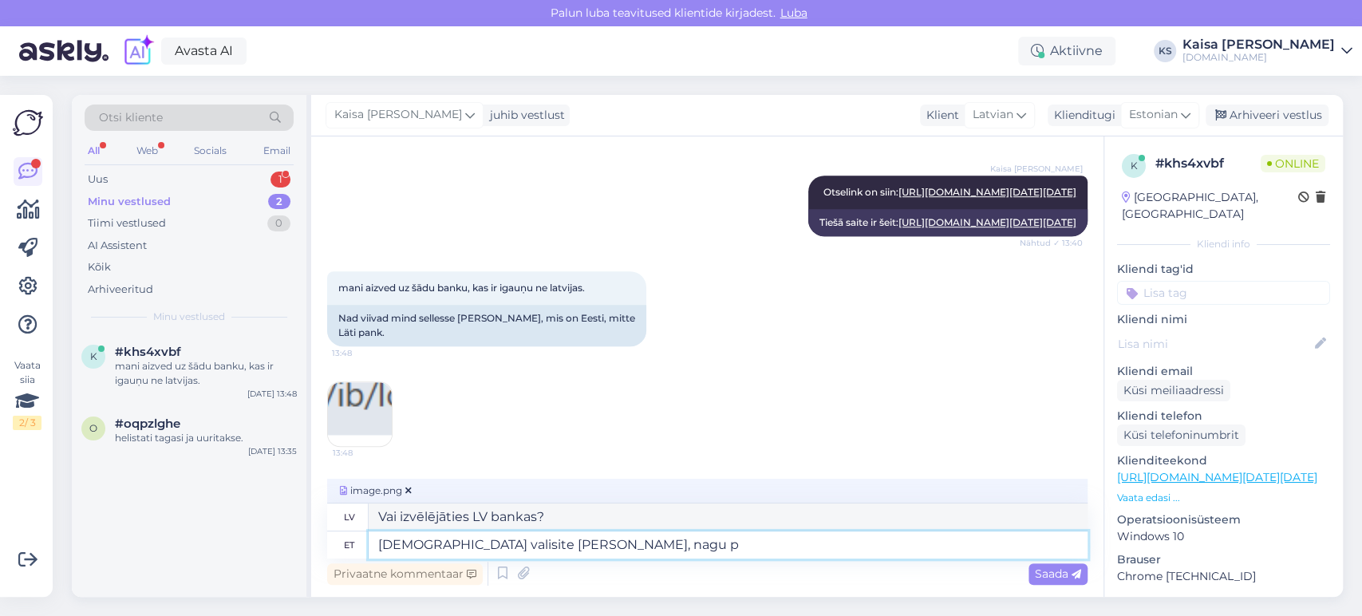
type textarea "Vai izvēlējāties LV bankas, piemēram?"
type textarea "[DEMOGRAPHIC_DATA] valisite [PERSON_NAME], nagu pildil on"
type textarea "Vai izvēlējāties LV bankas, kā parādīts attēlā?"
type textarea "[DEMOGRAPHIC_DATA] valisite [PERSON_NAME], nagu pildil on [PERSON_NAME]"
type textarea "Vai izvēlējāties LV bankas, kā attēlā redzams [PERSON_NAME]?"
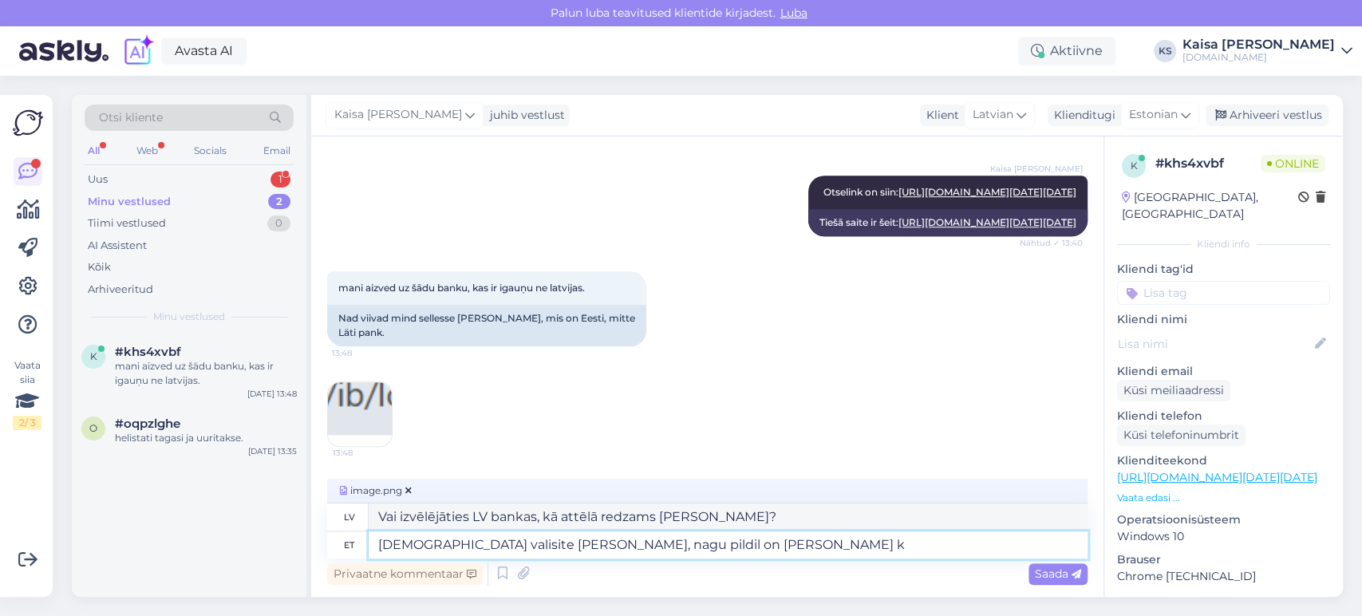
type textarea "Kas valisite [PERSON_NAME], nagu pildil on [PERSON_NAME]"
type textarea "Vai izvēlējāties LV bankas, piemēram, attēlā redzamo [PERSON_NAME]?"
type textarea "Kas valisite [PERSON_NAME], nagu pildil on [PERSON_NAME]"
type textarea "Vai izvēlējāties LV bankas, kā parādīts attēlā ar [PERSON_NAME] svītriņu?"
type textarea "[DEMOGRAPHIC_DATA] valisite [PERSON_NAME], nagu pildil on [PERSON_NAME] kriip L…"
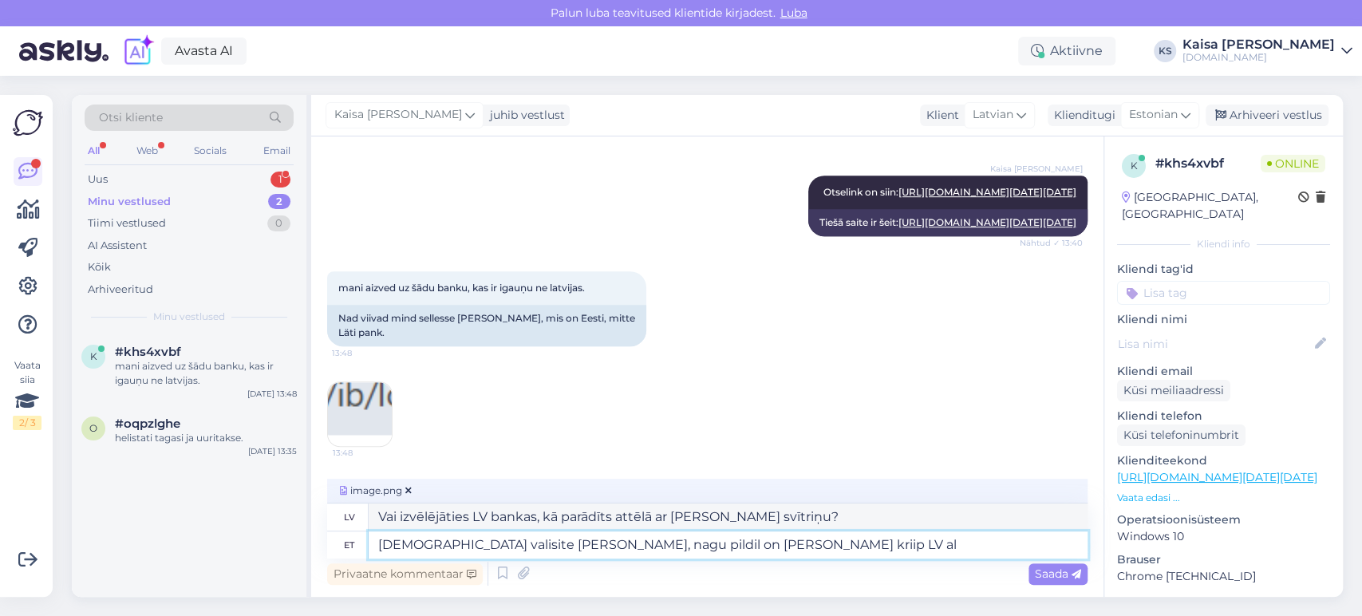
type textarea "Vai izvēlējāties LV bankas, jo attēlā ir [PERSON_NAME] svītriņa LV?"
type textarea "[DEMOGRAPHIC_DATA] valisite [PERSON_NAME], nagu pildil on [PERSON_NAME] kriip L…"
type textarea "Vai izvēlējāties LV bankas, jo attēlā zem LV ir [PERSON_NAME] svītriņa?"
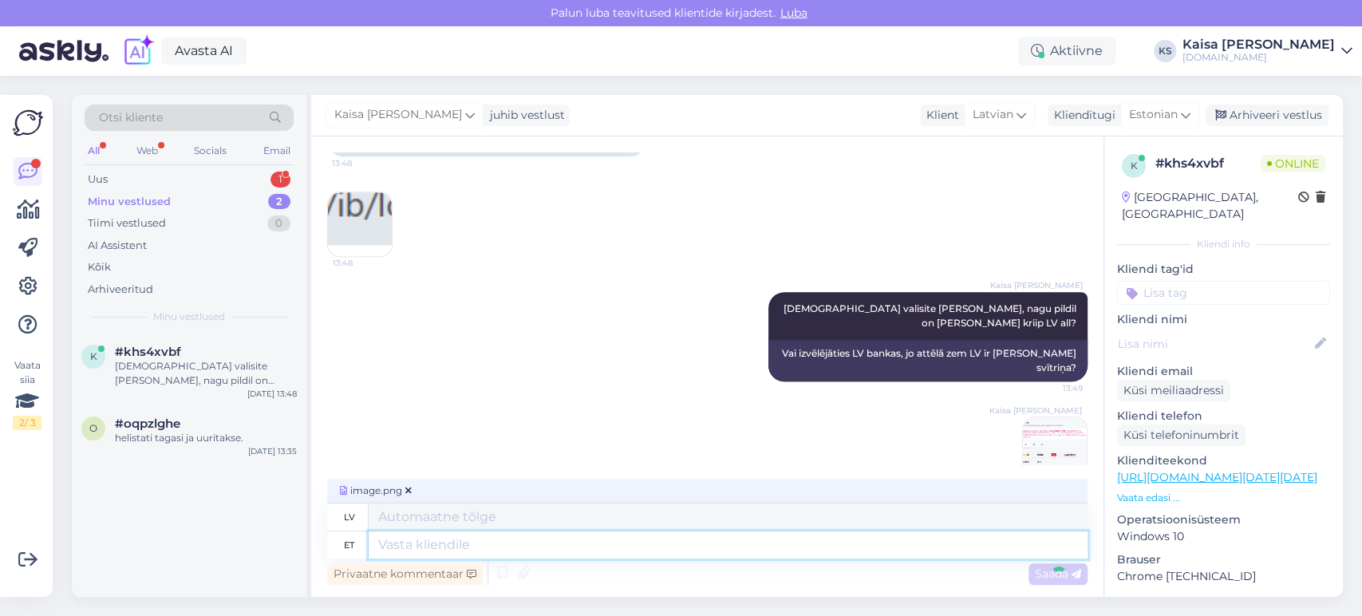
scroll to position [1128, 0]
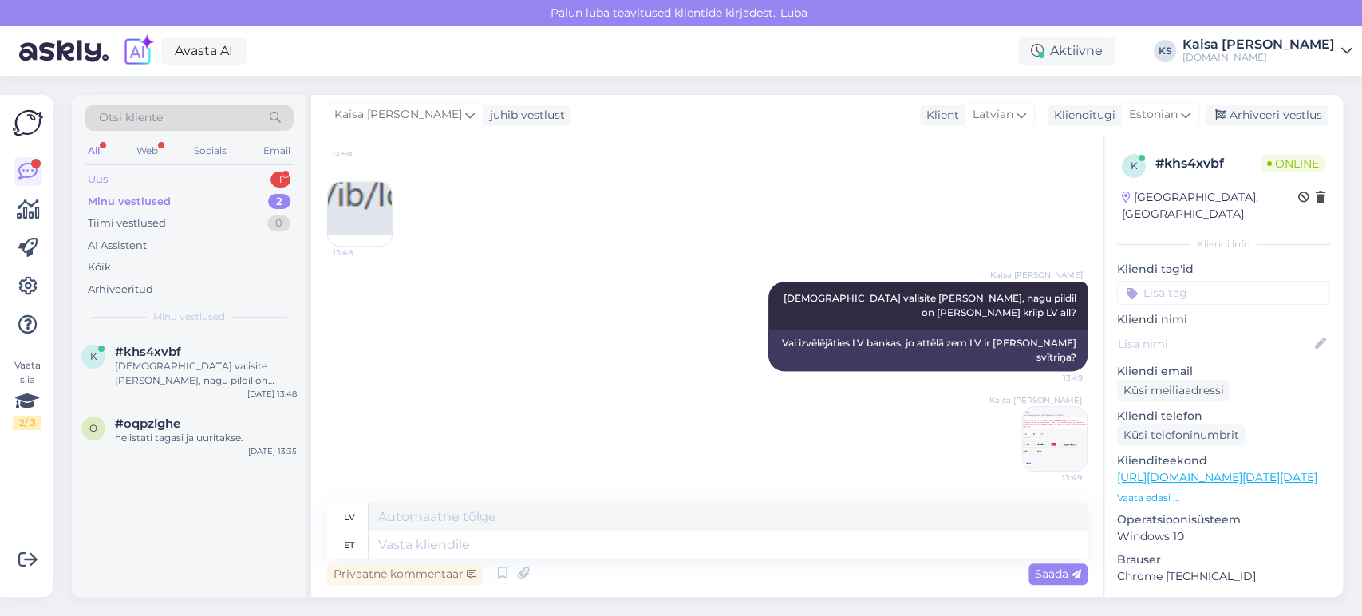
click at [254, 177] on div "Uus 1" at bounding box center [189, 179] width 209 height 22
click at [185, 364] on div "Как забронировать номер, 1 взрослый, 1 ребёнок 12 лет, на 11 и 12 октября?" at bounding box center [206, 373] width 182 height 29
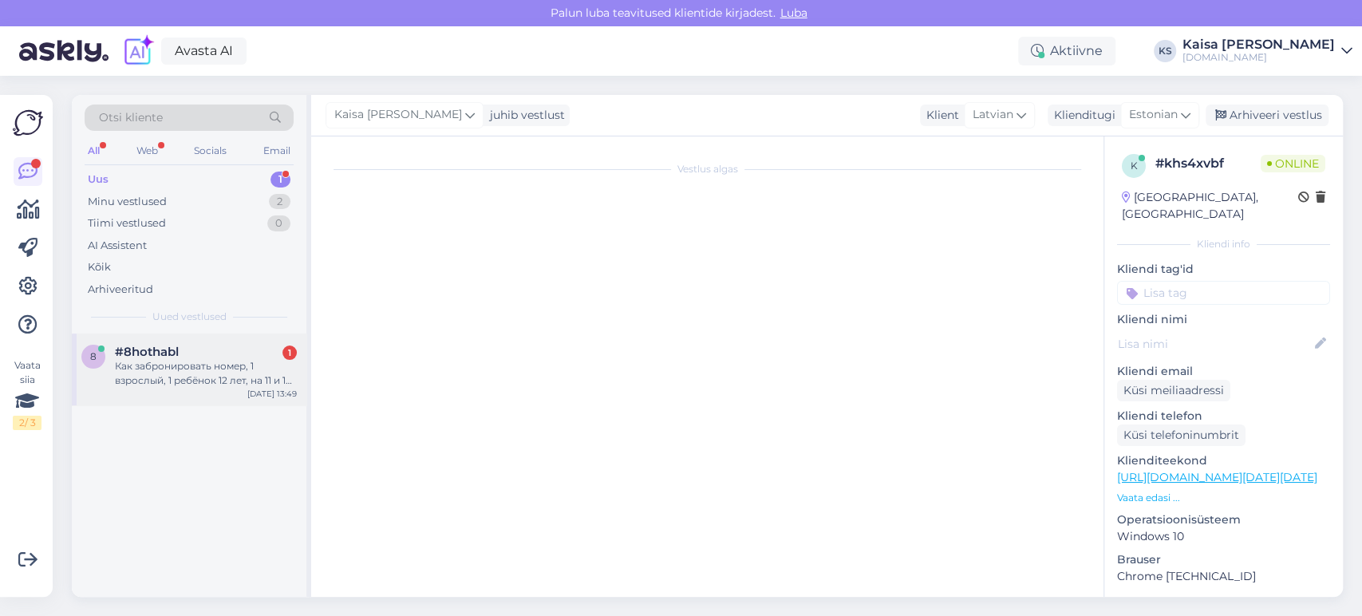
scroll to position [0, 0]
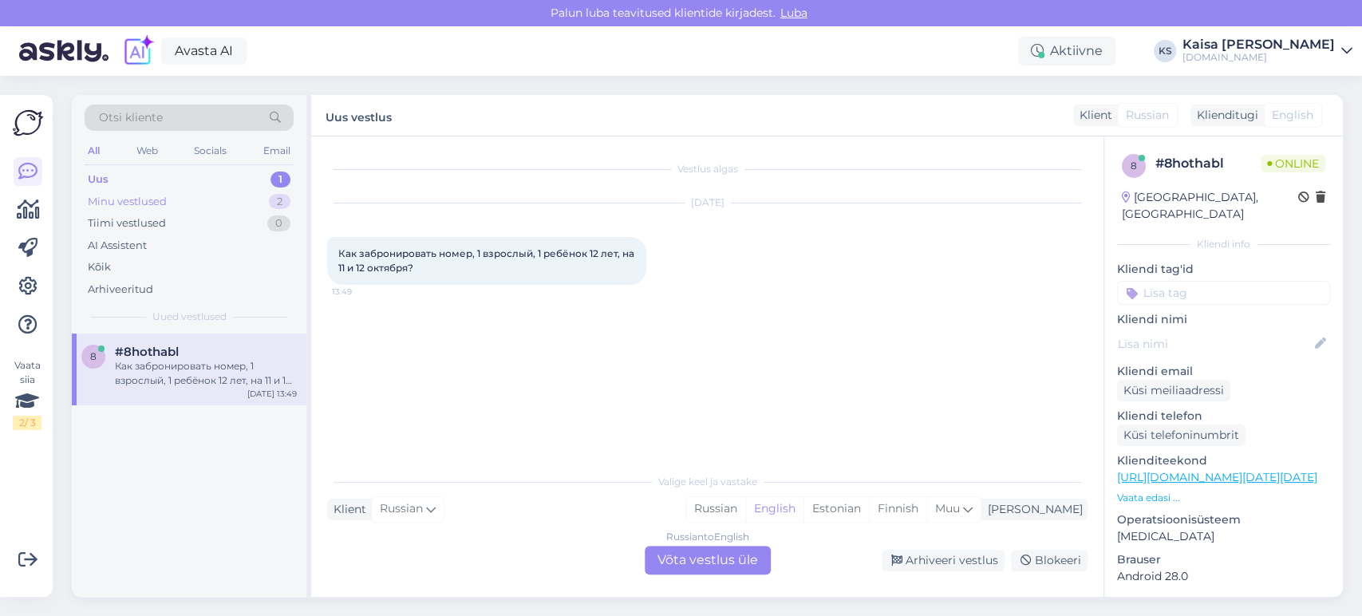
click at [239, 208] on div "Minu vestlused 2" at bounding box center [189, 202] width 209 height 22
click at [192, 361] on div "[DEMOGRAPHIC_DATA] valisite [PERSON_NAME], nagu pildil on [PERSON_NAME] kriip L…" at bounding box center [206, 373] width 182 height 29
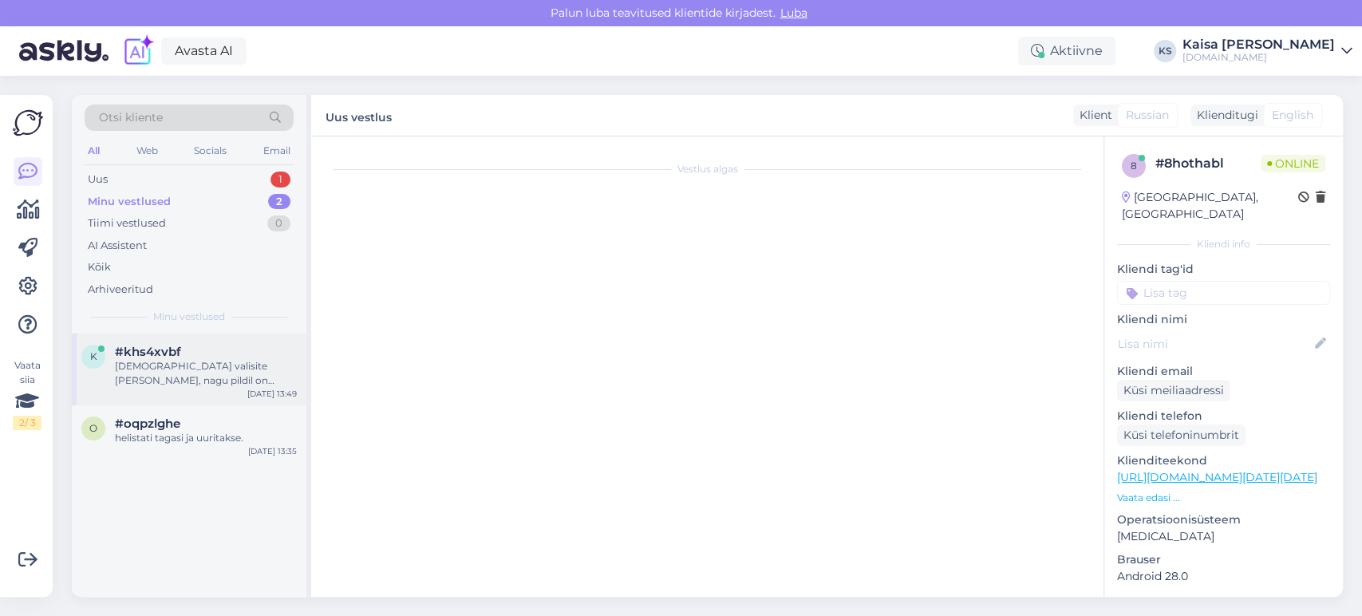
scroll to position [1128, 0]
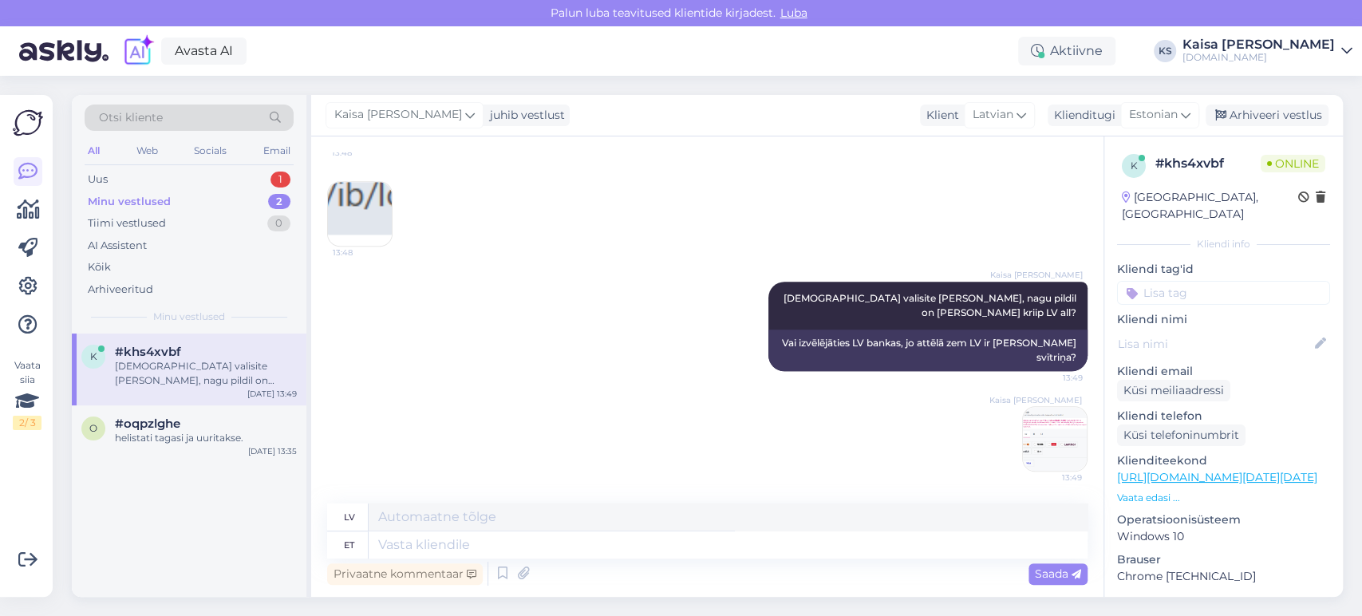
click at [1045, 441] on img at bounding box center [1055, 439] width 64 height 64
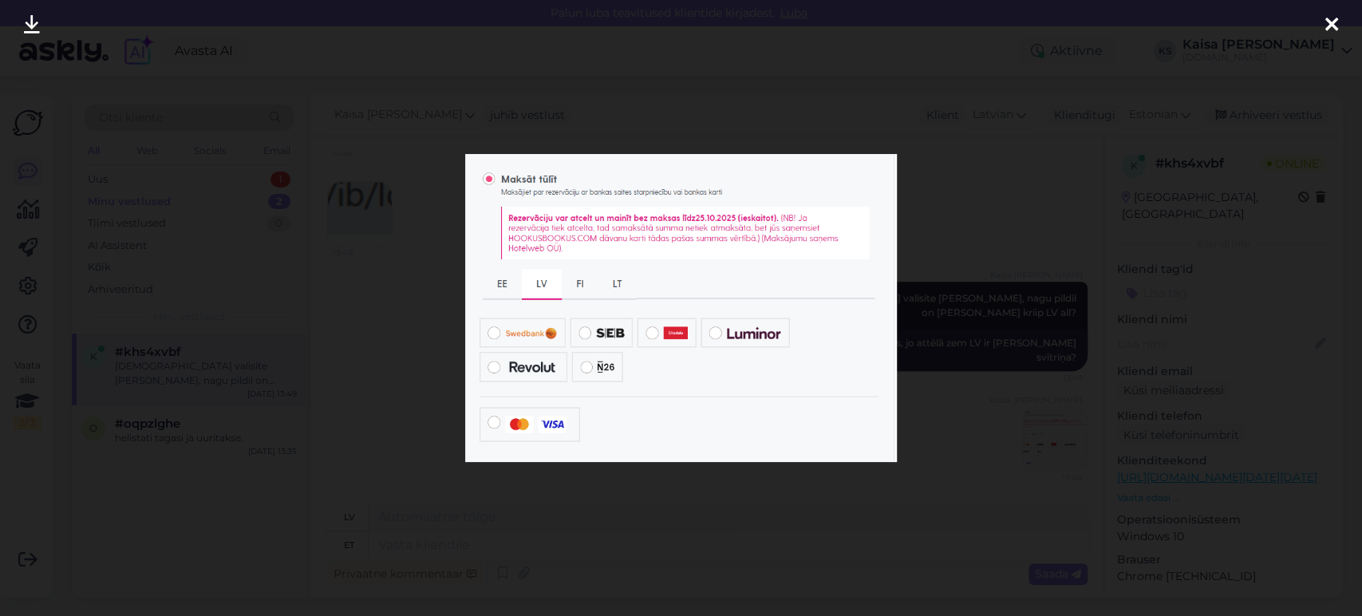
click at [987, 173] on div at bounding box center [681, 308] width 1362 height 616
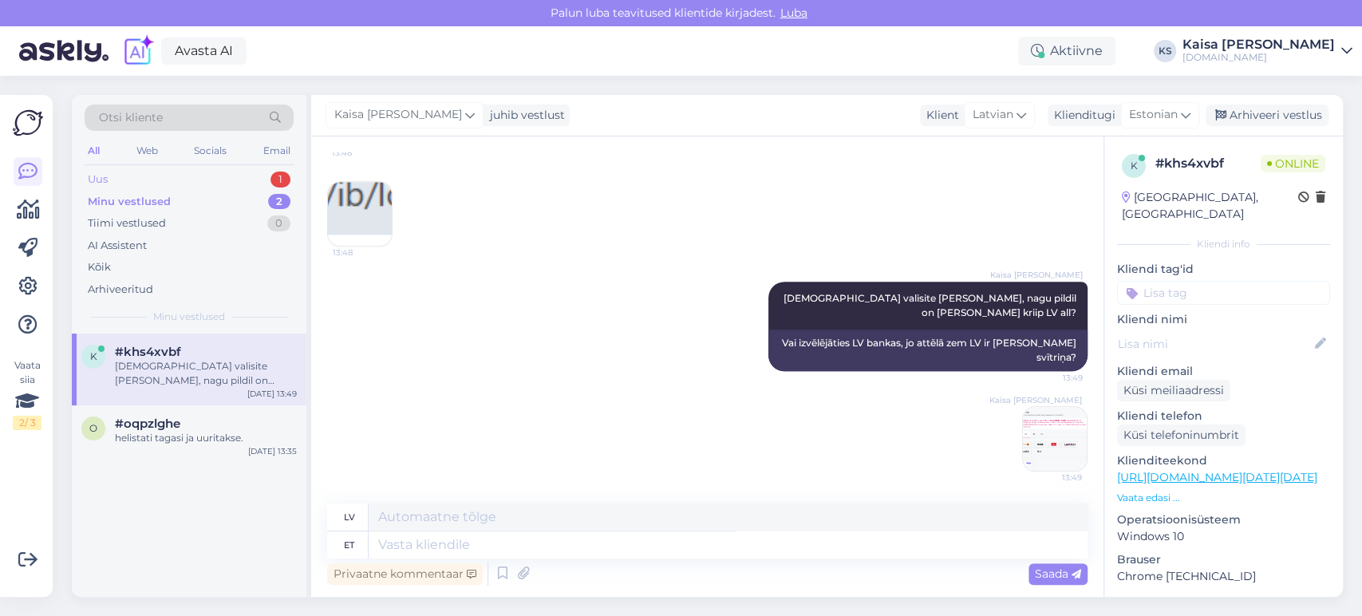
click at [266, 172] on div "Uus 1" at bounding box center [189, 179] width 209 height 22
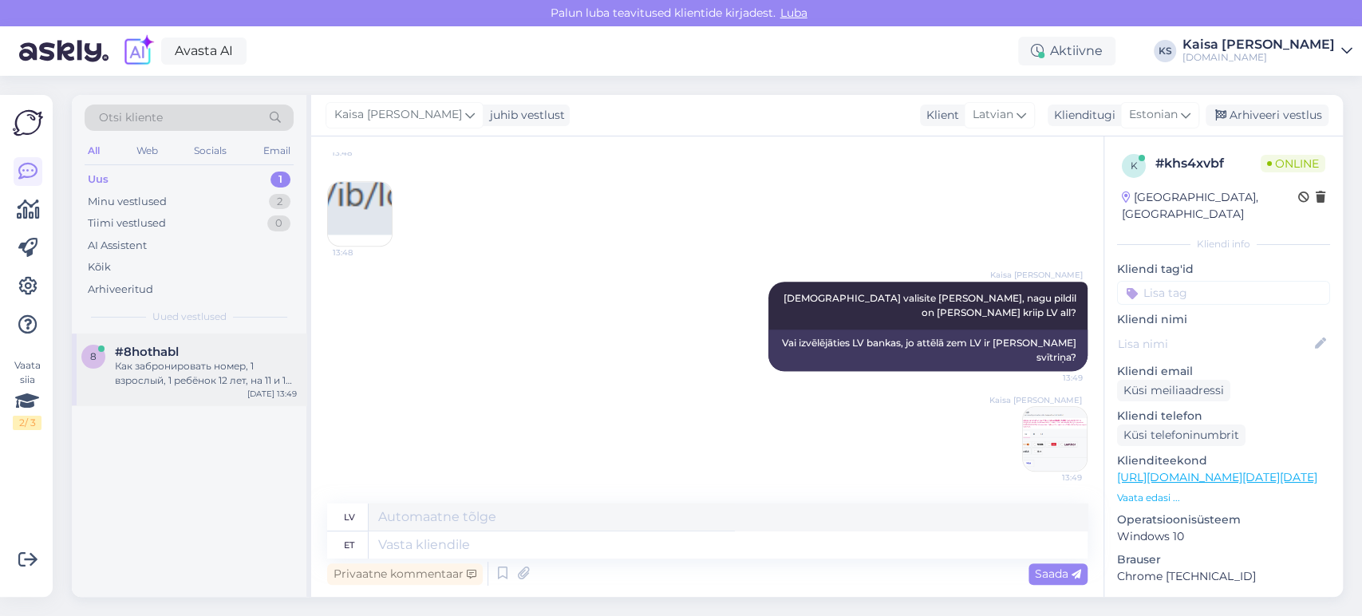
click at [200, 356] on div "#8hothabl" at bounding box center [206, 352] width 182 height 14
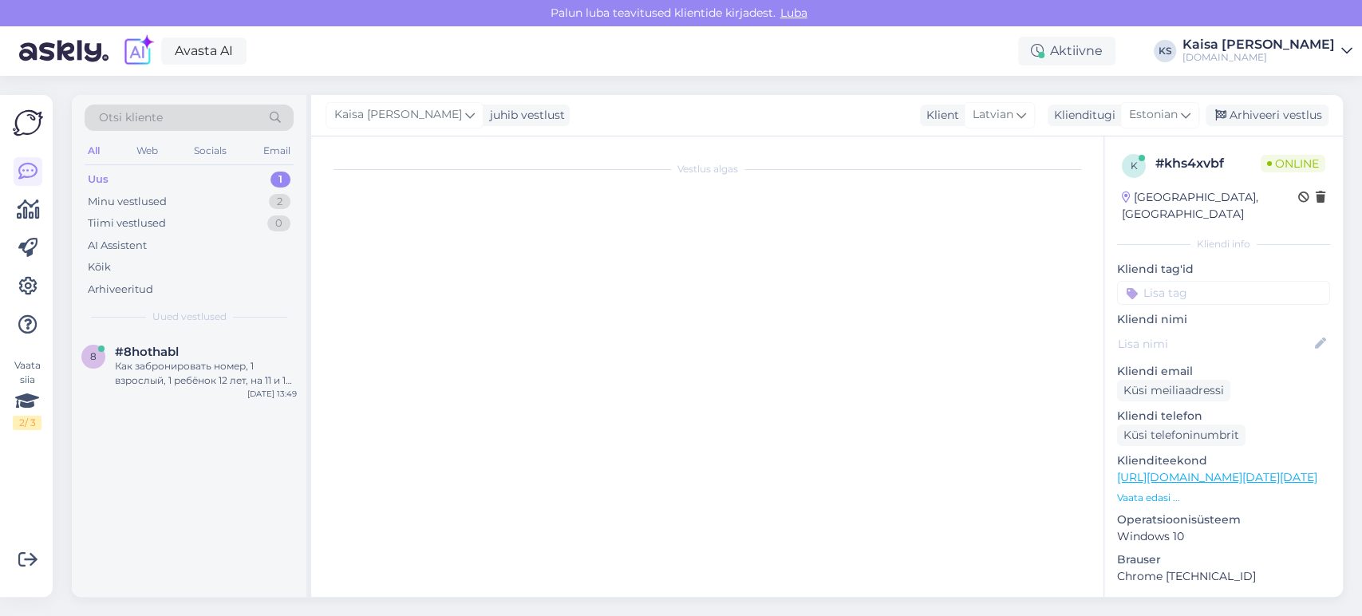
scroll to position [0, 0]
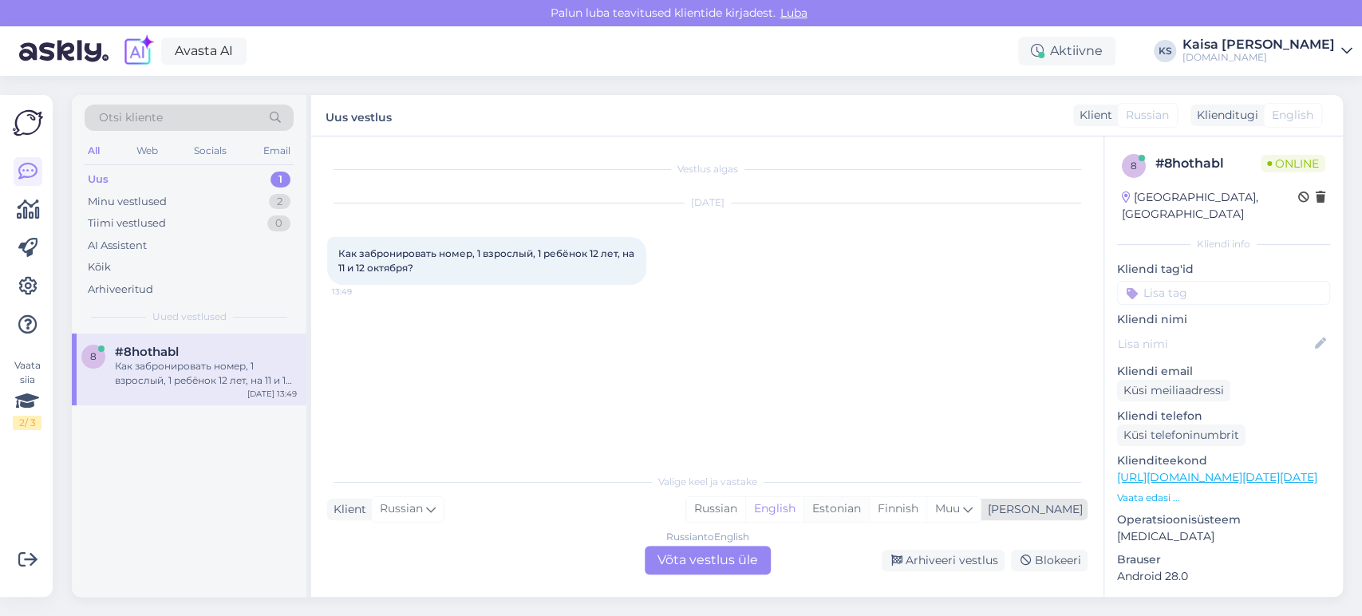
click at [869, 510] on div "Estonian" at bounding box center [836, 509] width 65 height 24
click at [743, 555] on div "Russian to Estonian Võta vestlus üle" at bounding box center [708, 560] width 126 height 29
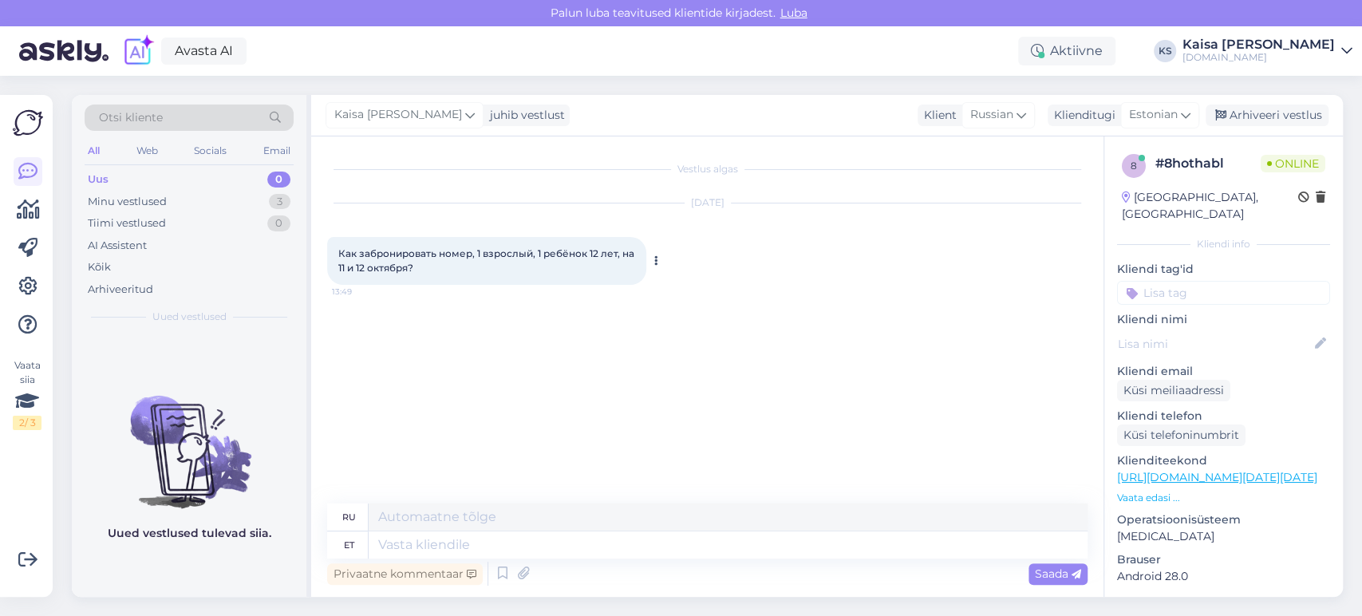
click at [654, 260] on icon at bounding box center [656, 261] width 4 height 10
click at [670, 283] on link "Näita English tõlget" at bounding box center [717, 286] width 132 height 21
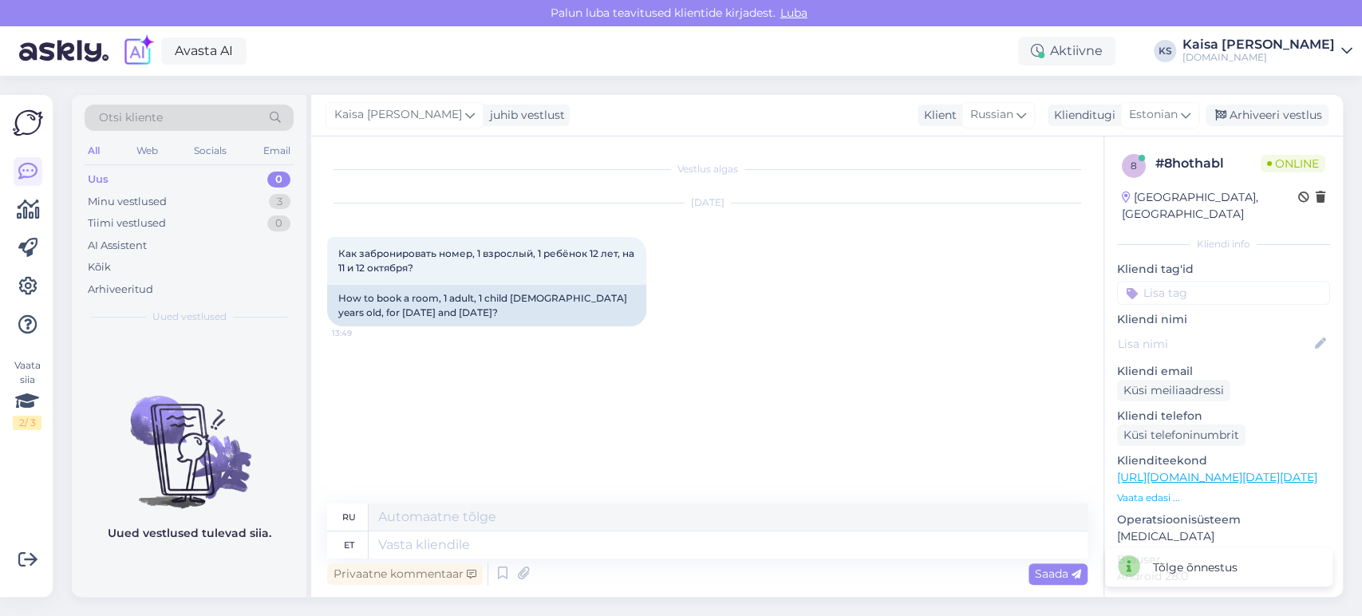
click at [1160, 491] on p "Vaata edasi ..." at bounding box center [1223, 498] width 213 height 14
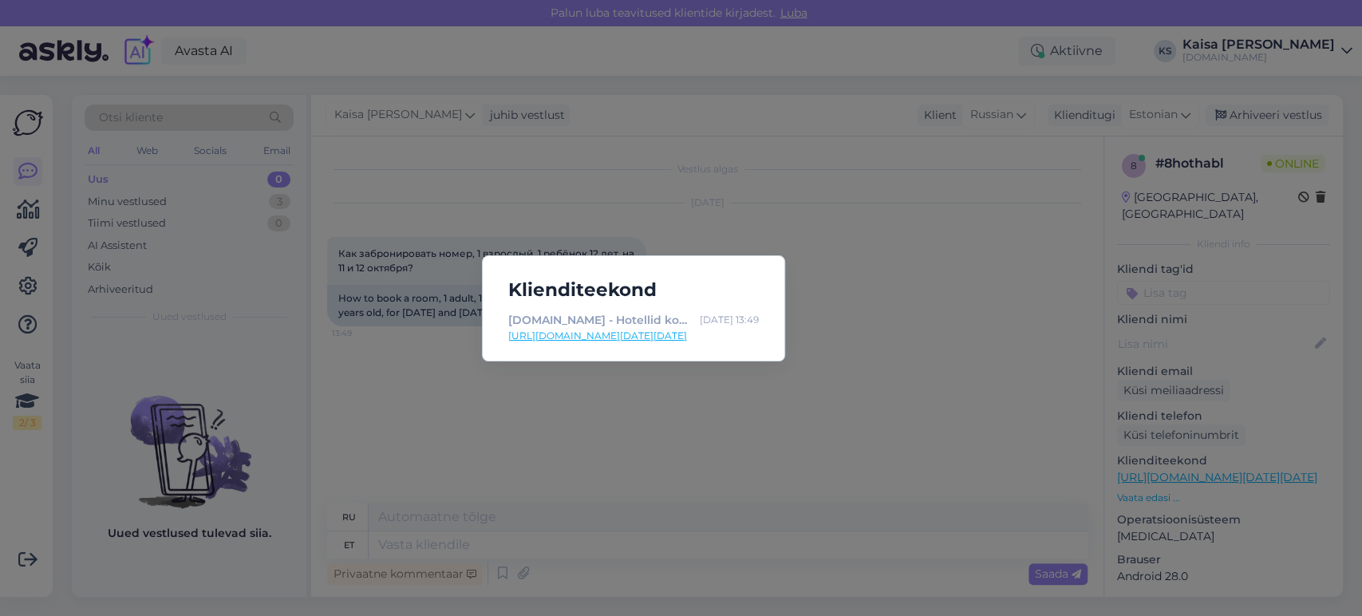
click at [721, 336] on link "[URL][DOMAIN_NAME][DATE][DATE]" at bounding box center [633, 336] width 251 height 14
click at [511, 226] on div "Klienditeekond [DOMAIN_NAME] - Hotellid koos võluvate lisavõimalustega [DATE] 1…" at bounding box center [681, 308] width 1362 height 616
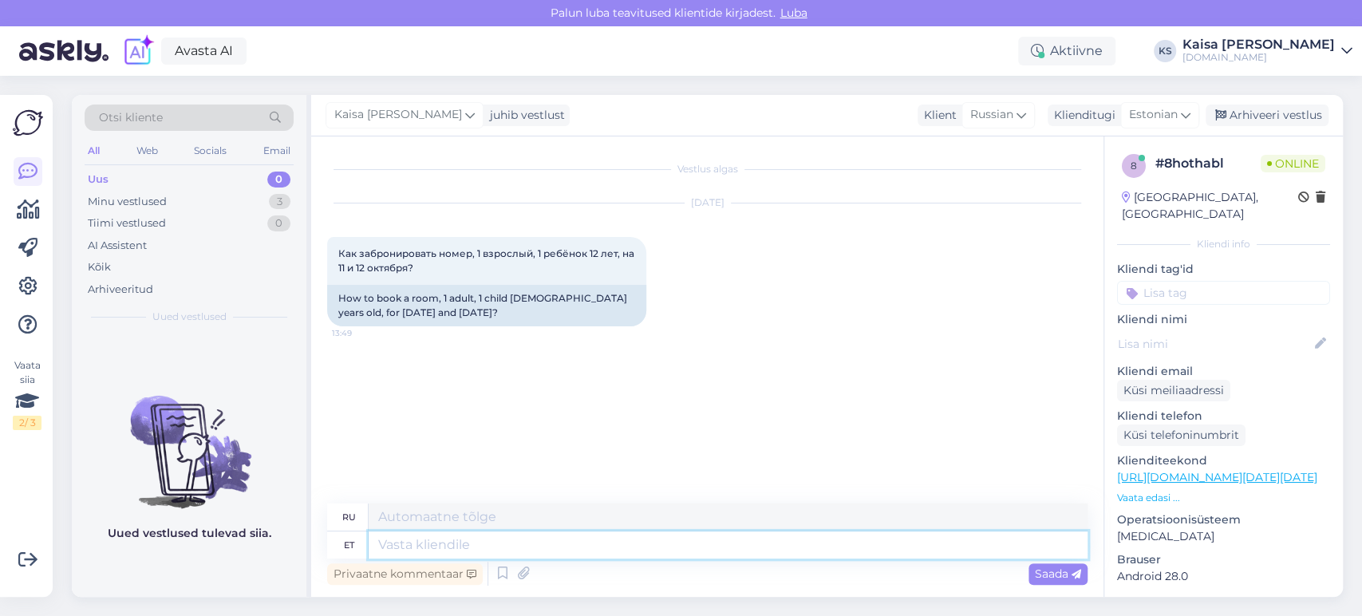
click at [594, 546] on textarea at bounding box center [728, 544] width 719 height 27
type textarea "Tere, l"
type textarea "Привет,"
type textarea "Tere, Liivarannas o"
type textarea "Привет, [PERSON_NAME]"
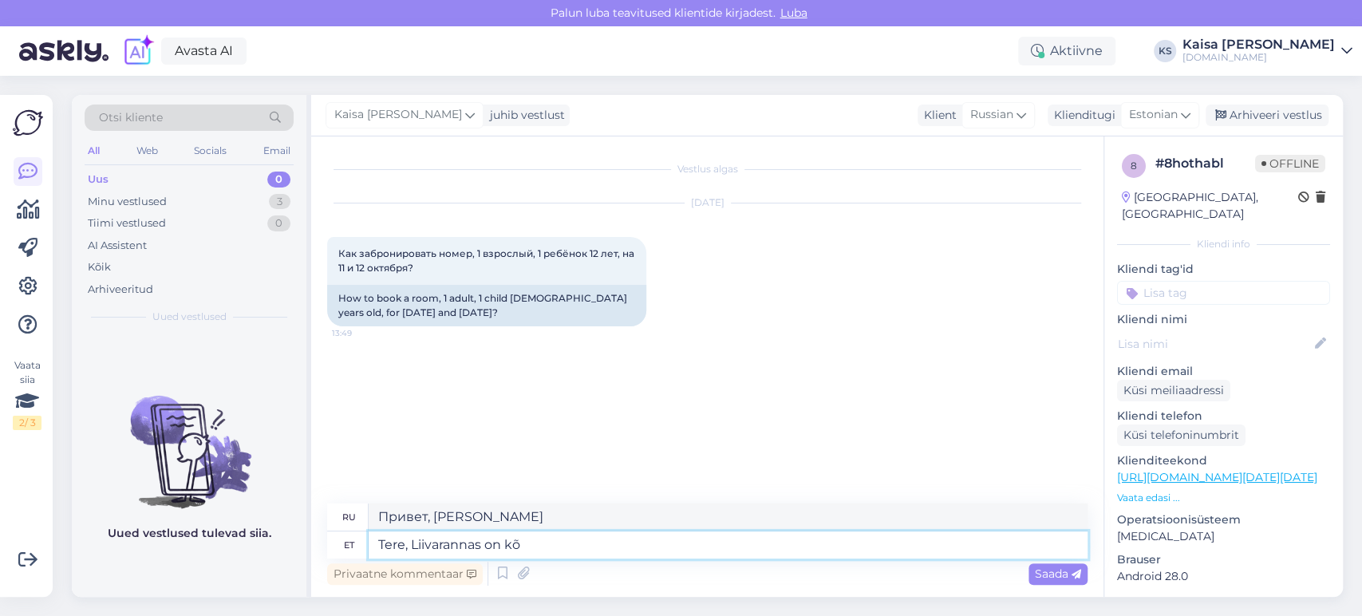
type textarea "Tere, Liivarannas on kõi"
type textarea "Привет, [GEOGRAPHIC_DATA]"
type textarea "Tere, Liivarannas on kõik ok"
type textarea "Привет, у Liivaranana есть все."
type textarea "Tere, Liivarannas on kõik oktoobri [PERSON_NAME]"
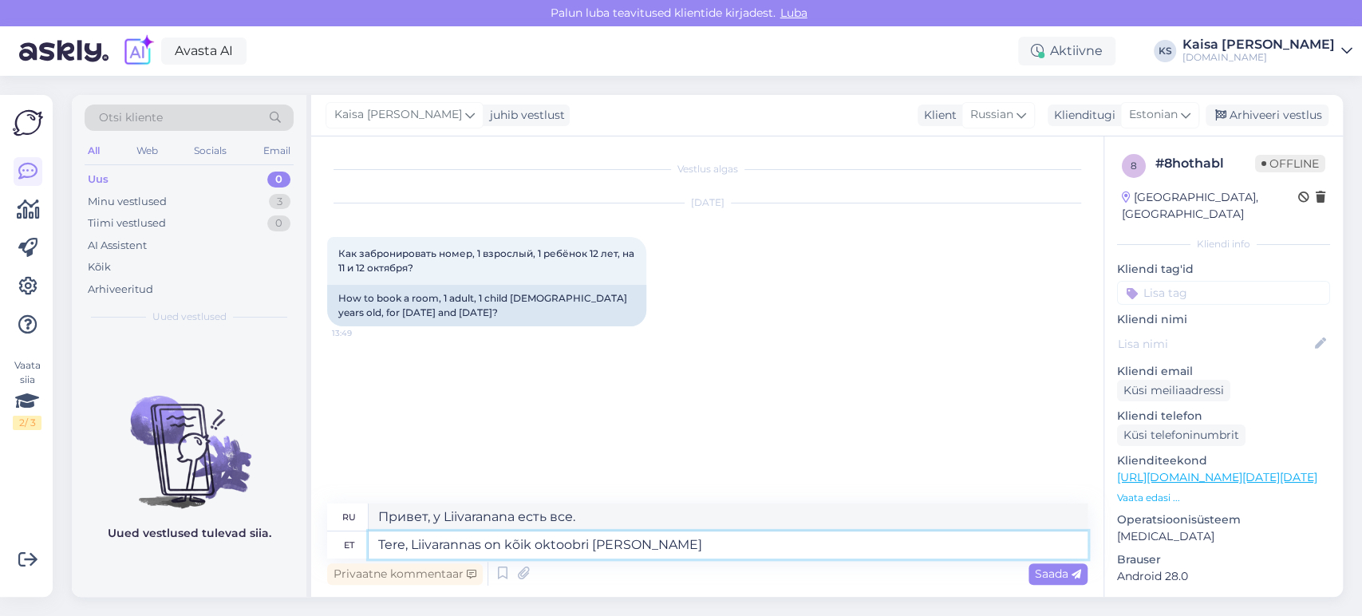
type textarea "Привет, в [GEOGRAPHIC_DATA] уже октябрь."
type textarea "Tere, Liivarannas on kõik oktoobri laupäevad ka"
type textarea "Здравствуйте, [GEOGRAPHIC_DATA] открыта каждую субботу в октябре."
type textarea "Tere, Liivarannas on kõik oktoobri laupäevad kahjuks vä"
type textarea "Здравствуйте, к сожалению, все субботы в октябре в [GEOGRAPHIC_DATA] закрыты."
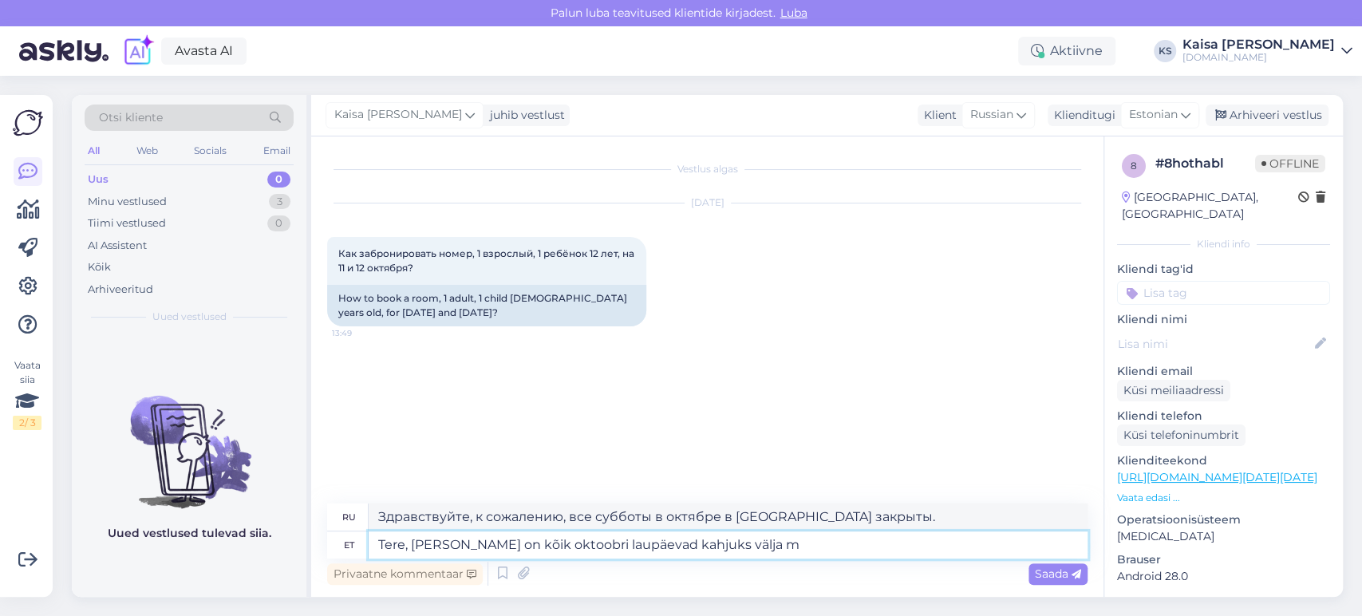
type textarea "Tere, [PERSON_NAME] on kõik oktoobri laupäevad kahjuks välja mü"
type textarea "Здравствуйте, к сожалению, Liivaranna закрыта по субботам в октябре."
type textarea "Tere, [PERSON_NAME] on kõik oktoobri laupäevad kahjuks välja müüdud."
type textarea "Здравствуйте, к сожалению, все билеты на субботы октября в [GEOGRAPHIC_DATA] ра…"
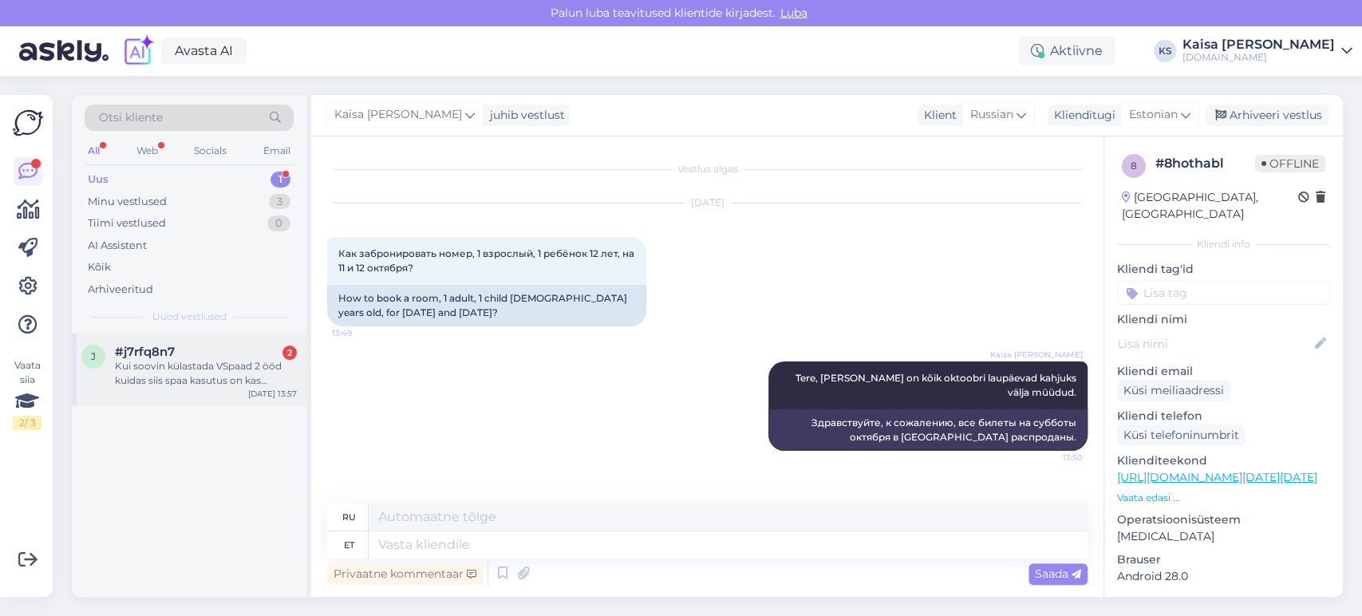
click at [137, 362] on div "Kui soovin külastada VSpaad 2 ööd kuidas siis spaa kasutus on kas [PERSON_NAME]…" at bounding box center [206, 373] width 182 height 29
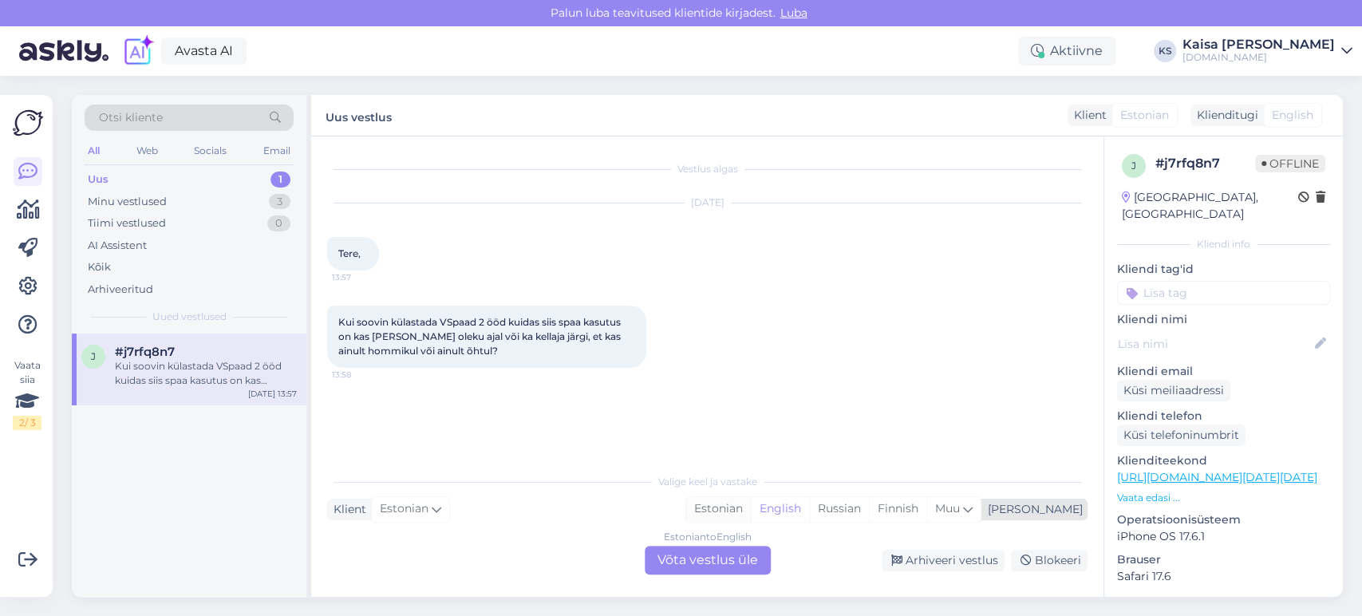
click at [751, 505] on div "Estonian" at bounding box center [718, 509] width 65 height 24
click at [742, 550] on div "Estonian to Estonian Võta vestlus üle" at bounding box center [708, 560] width 126 height 29
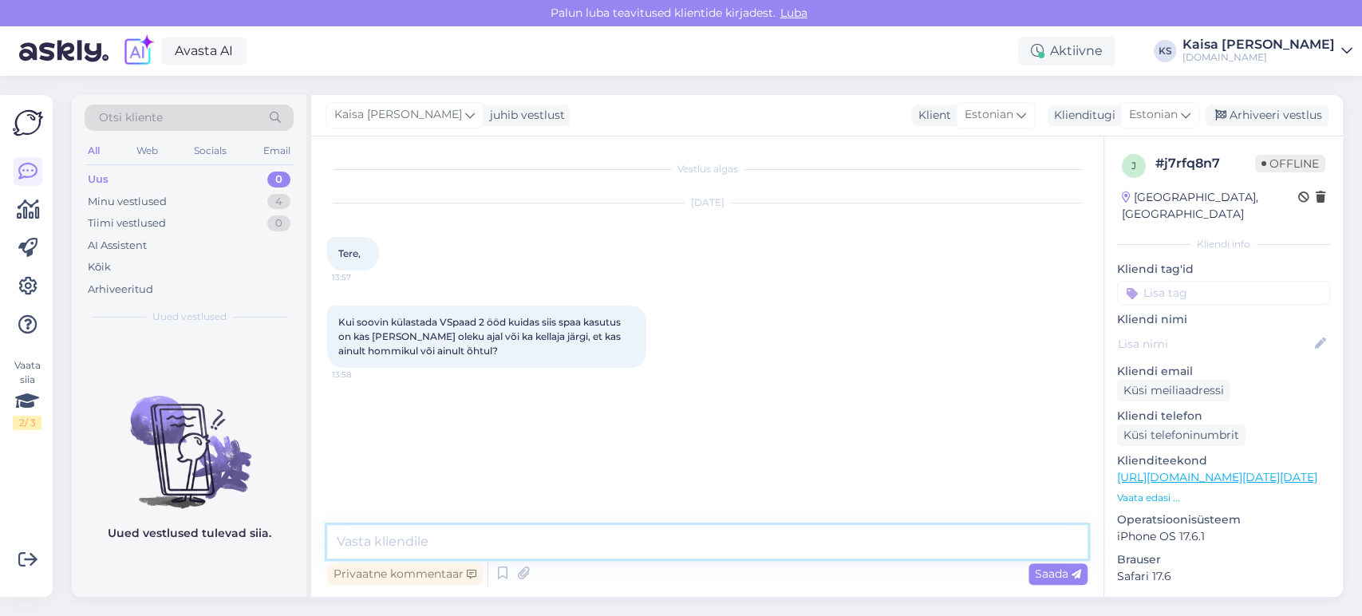
click at [654, 541] on textarea at bounding box center [707, 542] width 761 height 34
type textarea "Tere"
click at [1155, 491] on p "Vaata edasi ..." at bounding box center [1223, 498] width 213 height 14
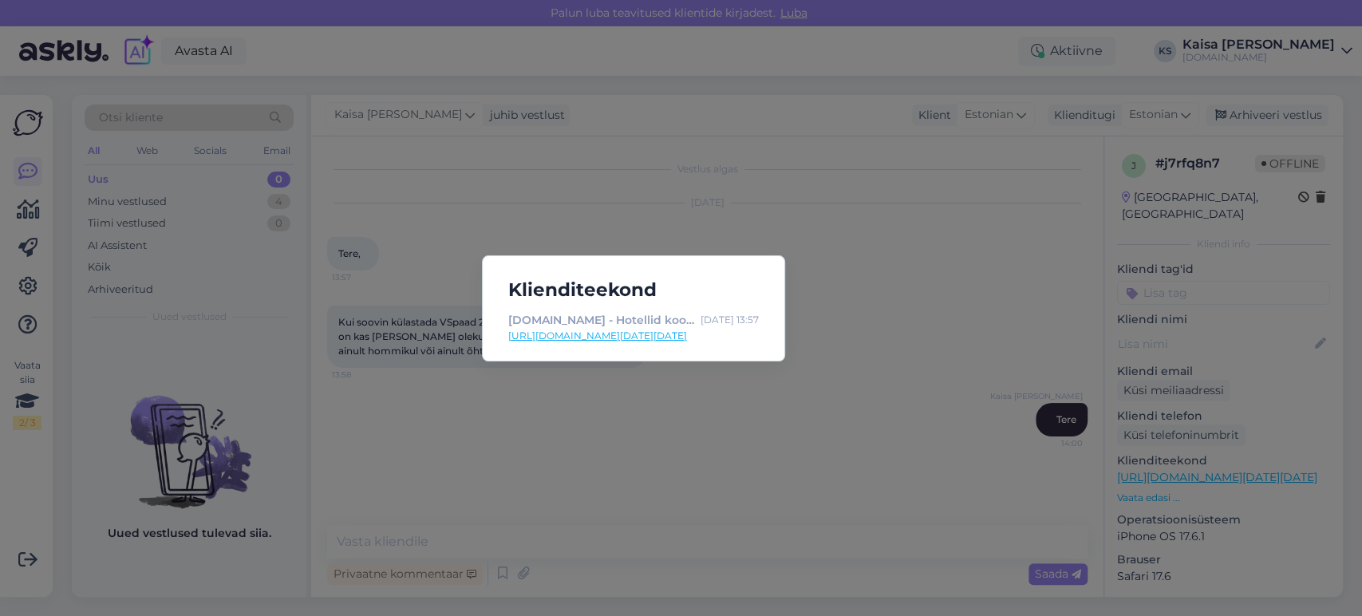
click at [729, 340] on link "[URL][DOMAIN_NAME][DATE][DATE]" at bounding box center [633, 336] width 251 height 14
click at [645, 541] on div "Klienditeekond [DOMAIN_NAME] - Hotellid koos võluvate lisavõimalustega [DATE] 1…" at bounding box center [681, 308] width 1362 height 616
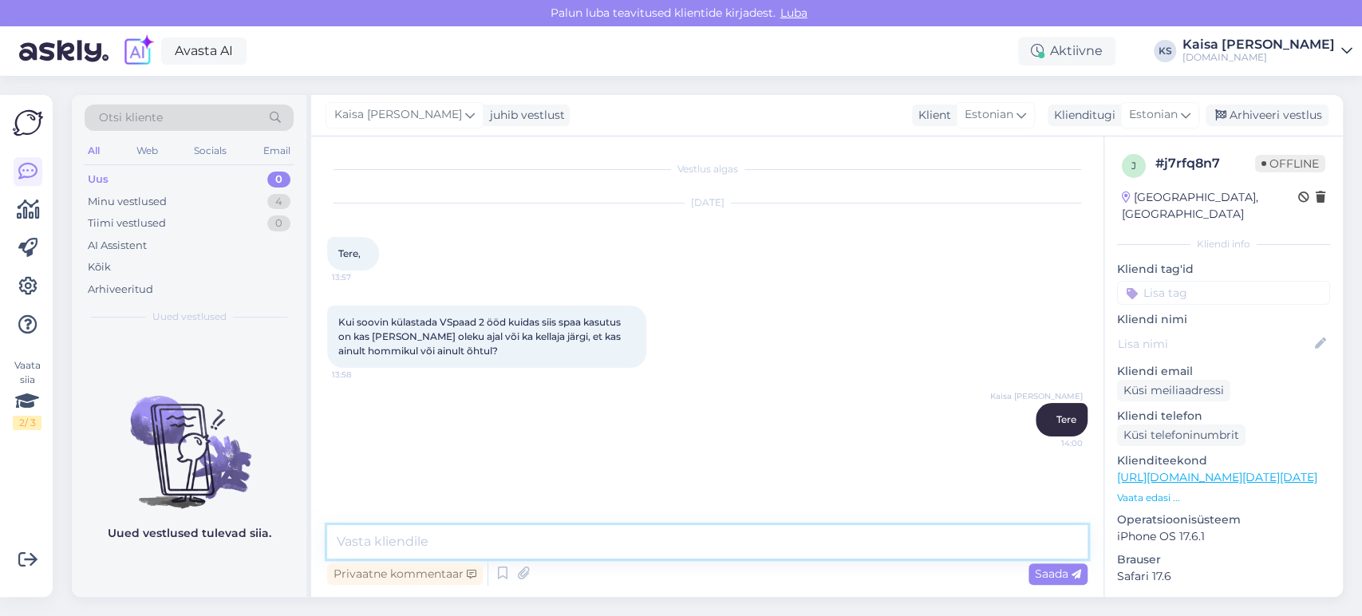
click at [644, 539] on textarea at bounding box center [707, 542] width 761 height 34
paste textarea "Vee- ja saunamaailma saab külastada: Saabumispäeval [PERSON_NAME] 16:00-22:00 (…"
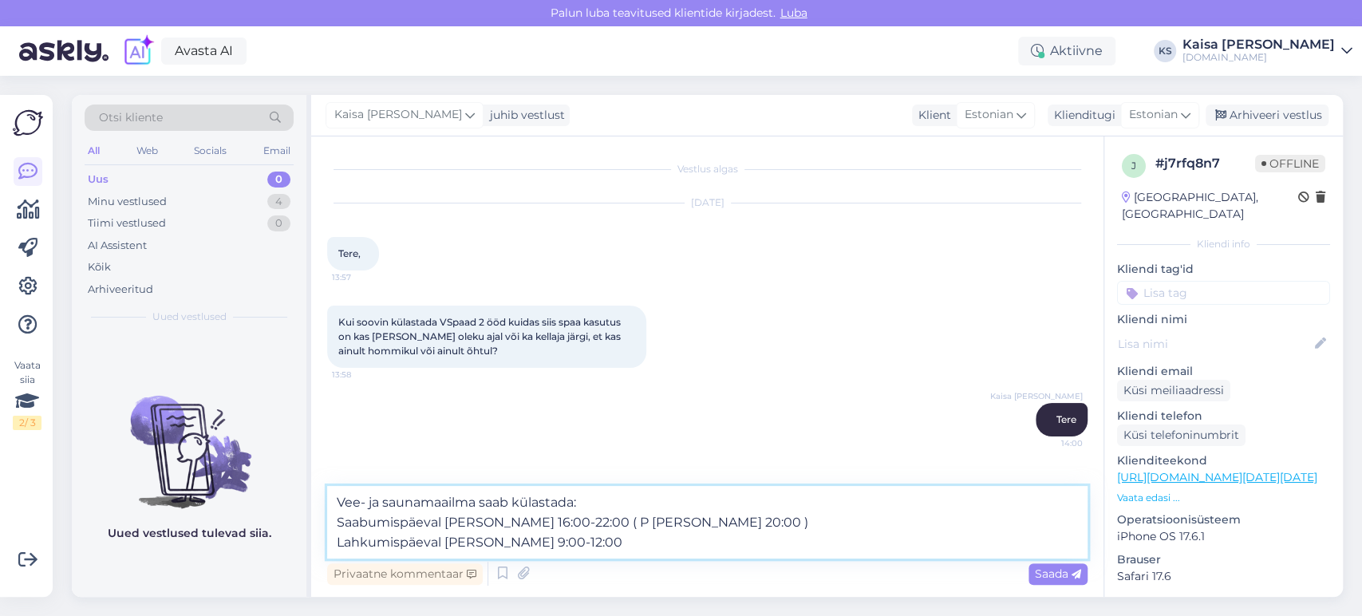
click at [575, 504] on textarea "Vee- ja saunamaailma saab külastada: Saabumispäeval [PERSON_NAME] 16:00-22:00 (…" at bounding box center [707, 522] width 761 height 73
type textarea "Vee- ja saunamaailma saab külastada piiramatult vastavalt lahtiolekuaegadele: S…"
click at [1073, 571] on icon at bounding box center [1077, 575] width 10 height 10
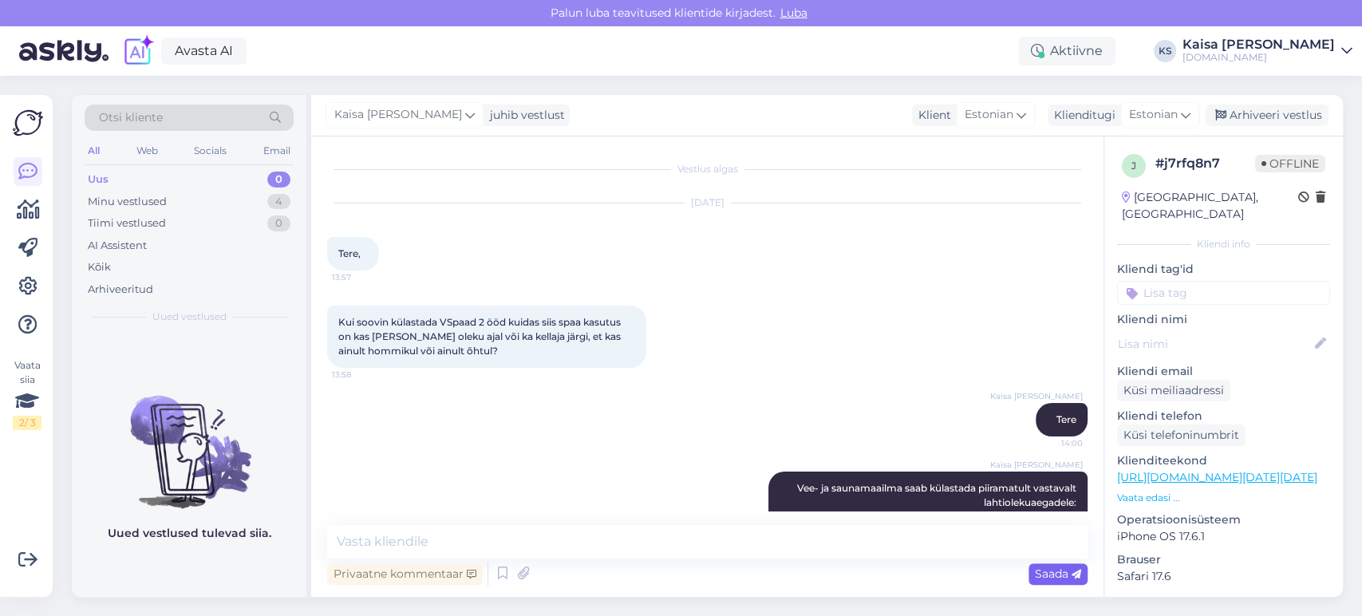
scroll to position [54, 0]
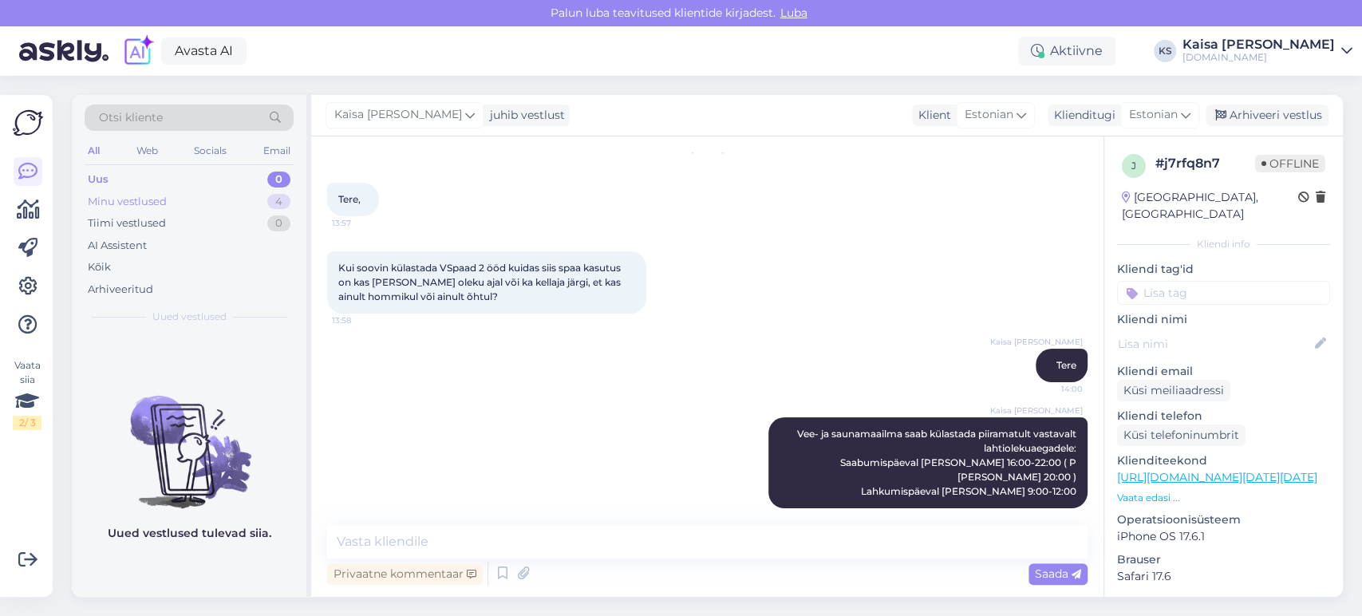
click at [275, 202] on div "4" at bounding box center [278, 202] width 23 height 16
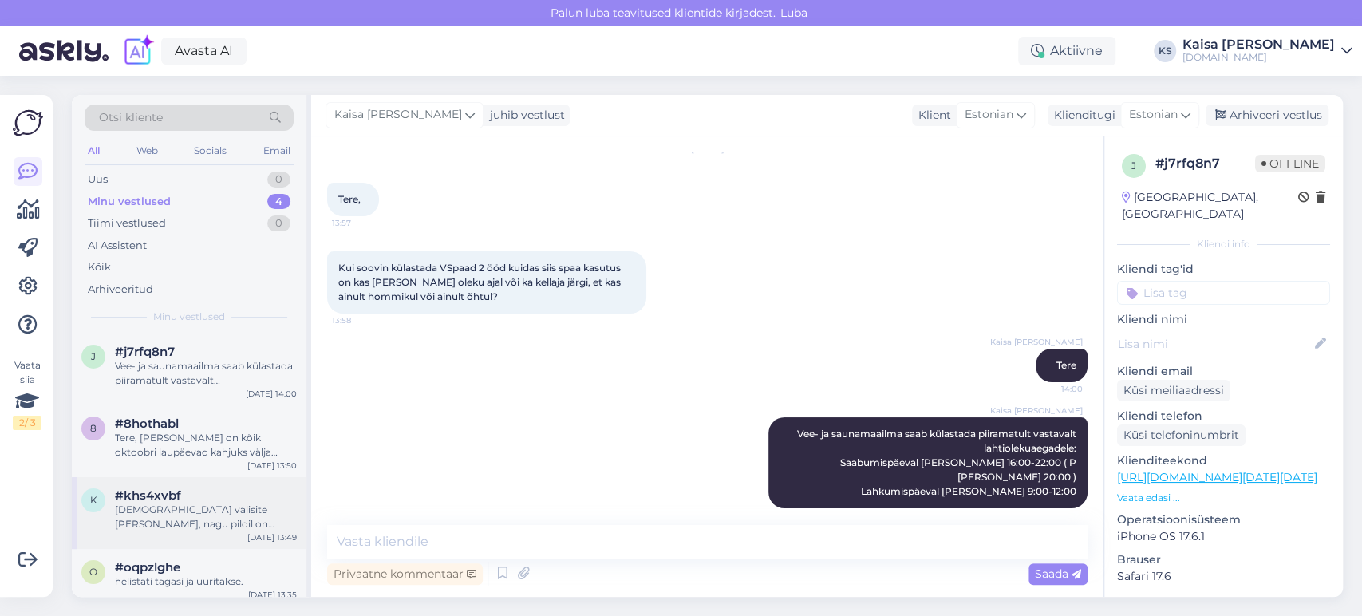
scroll to position [9, 0]
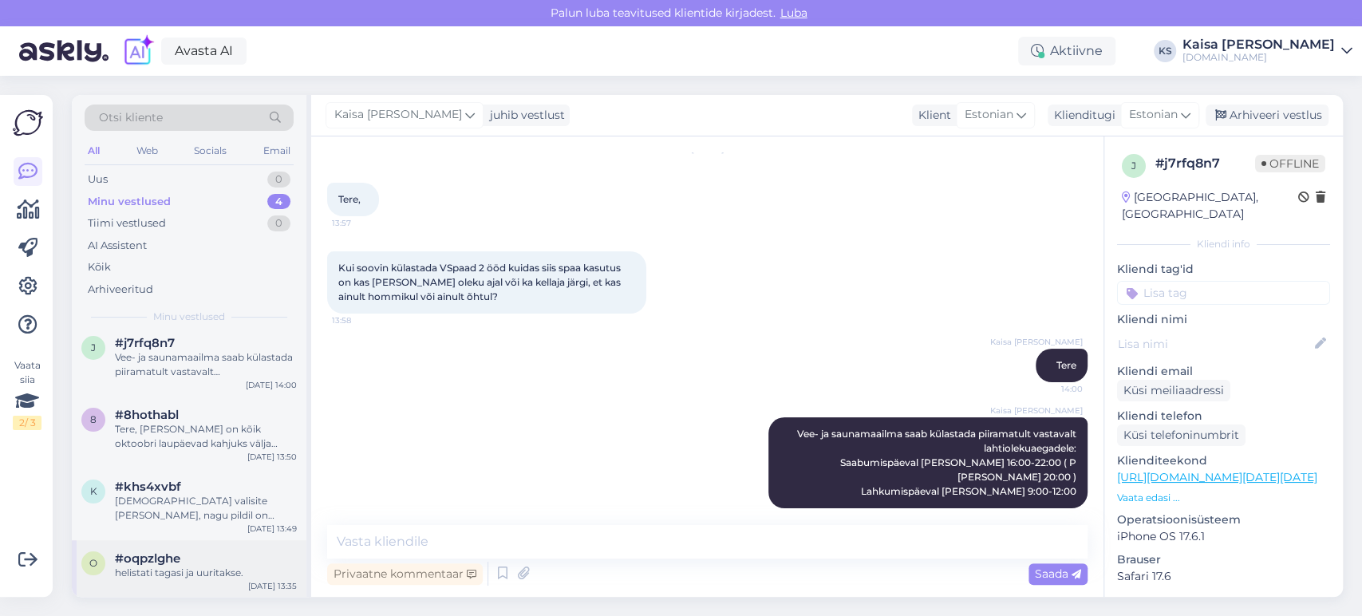
click at [211, 553] on div "#oqpzlghe" at bounding box center [206, 558] width 182 height 14
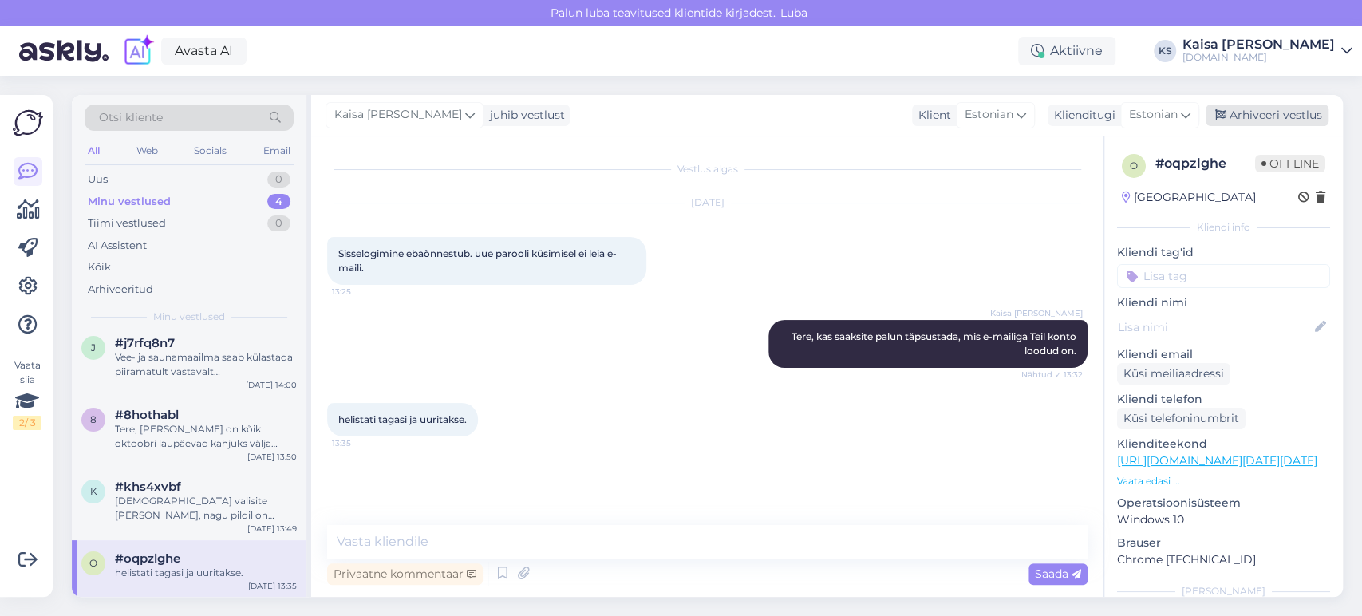
click at [1246, 110] on div "Arhiveeri vestlus" at bounding box center [1267, 116] width 123 height 22
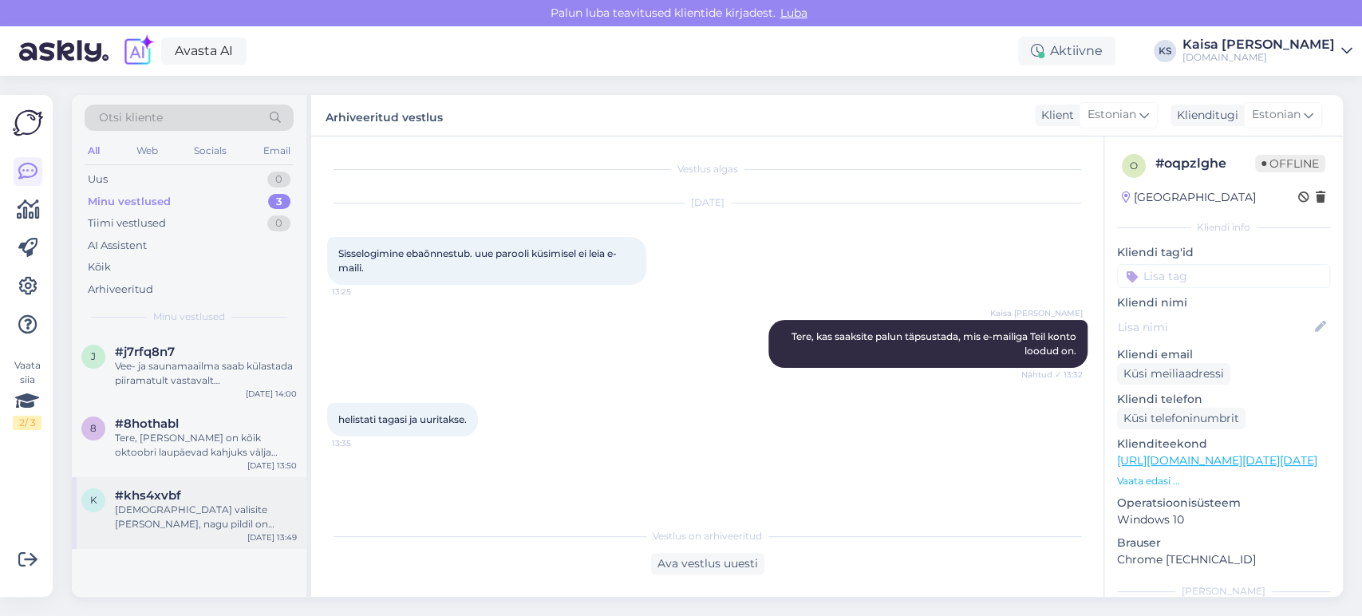
click at [198, 507] on div "[DEMOGRAPHIC_DATA] valisite [PERSON_NAME], nagu pildil on [PERSON_NAME] kriip L…" at bounding box center [206, 517] width 182 height 29
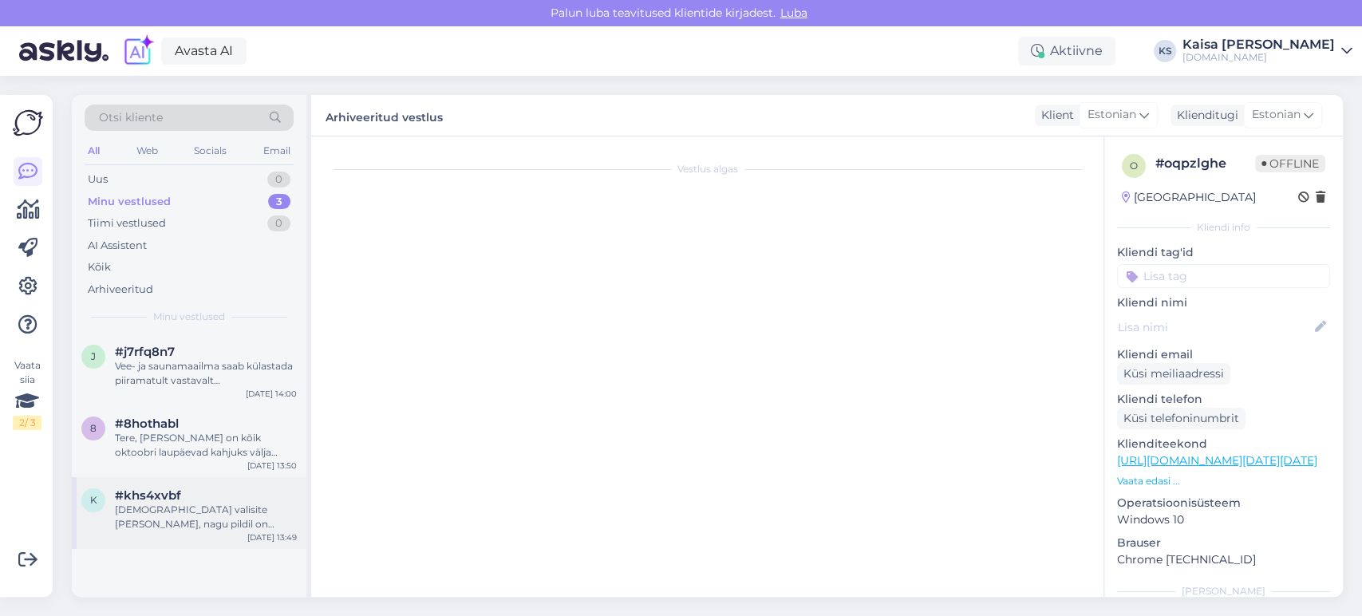
scroll to position [1128, 0]
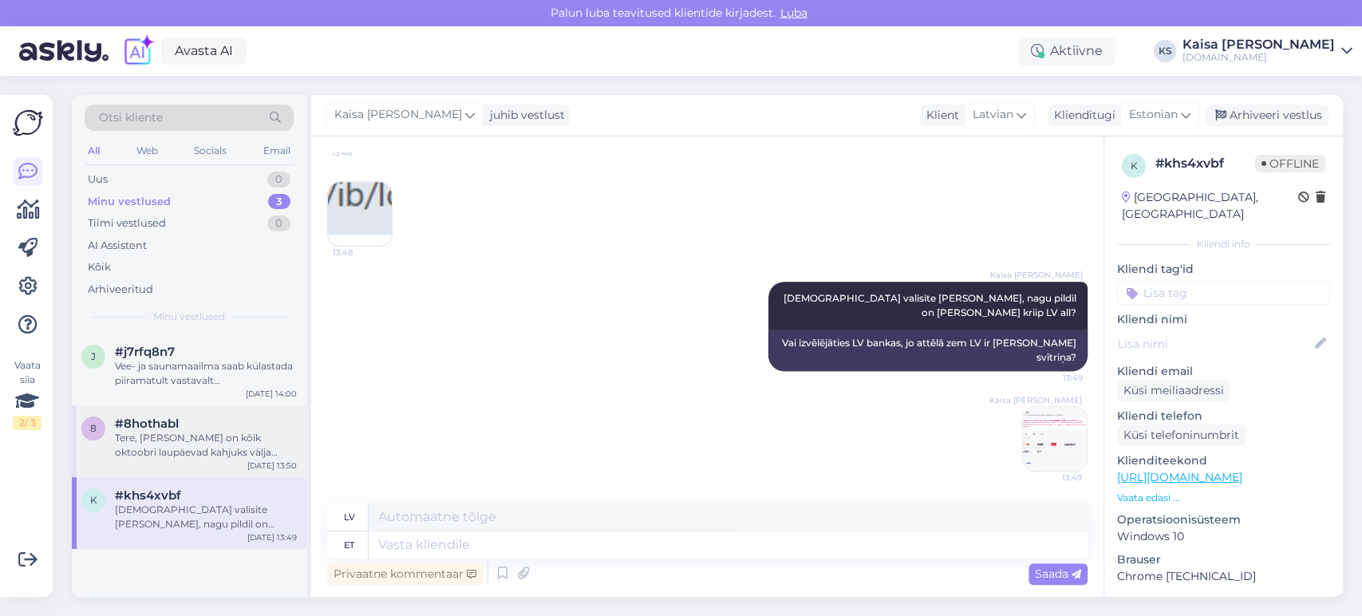
click at [193, 446] on div "Tere, [PERSON_NAME] on kõik oktoobri laupäevad kahjuks välja müüdud." at bounding box center [206, 445] width 182 height 29
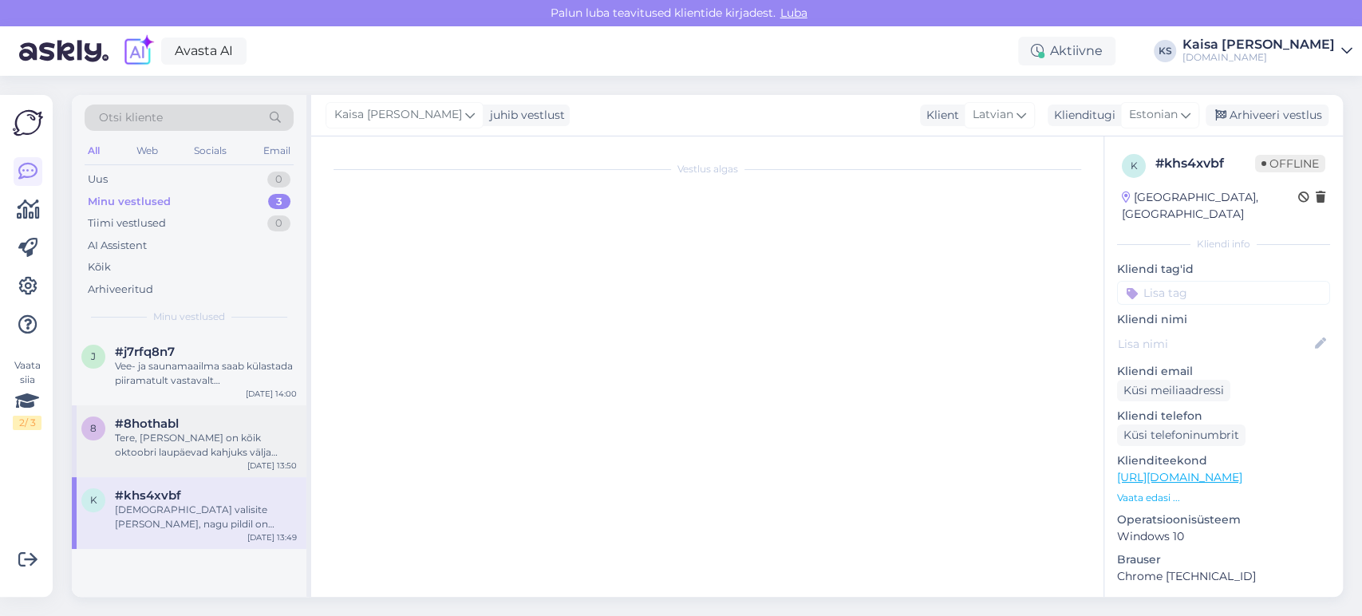
scroll to position [0, 0]
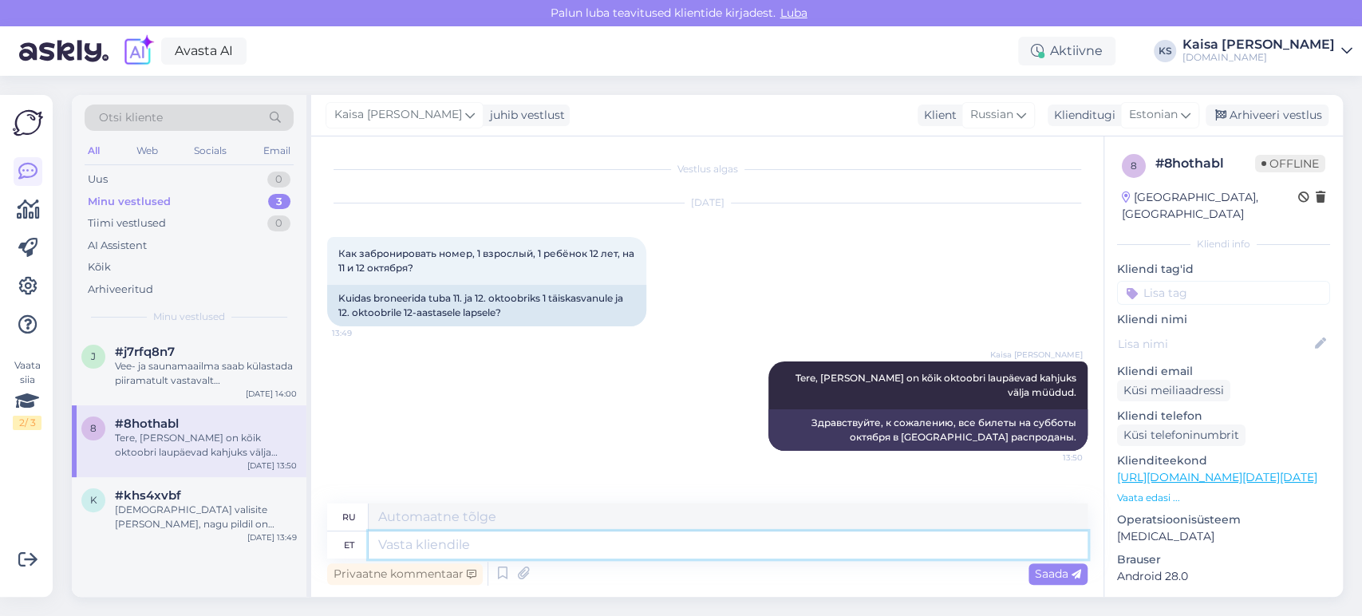
click at [567, 542] on textarea at bounding box center [728, 544] width 719 height 27
type textarea "Kas"
type textarea "Является"
type textarea "Kas Teid"
type textarea "Ты"
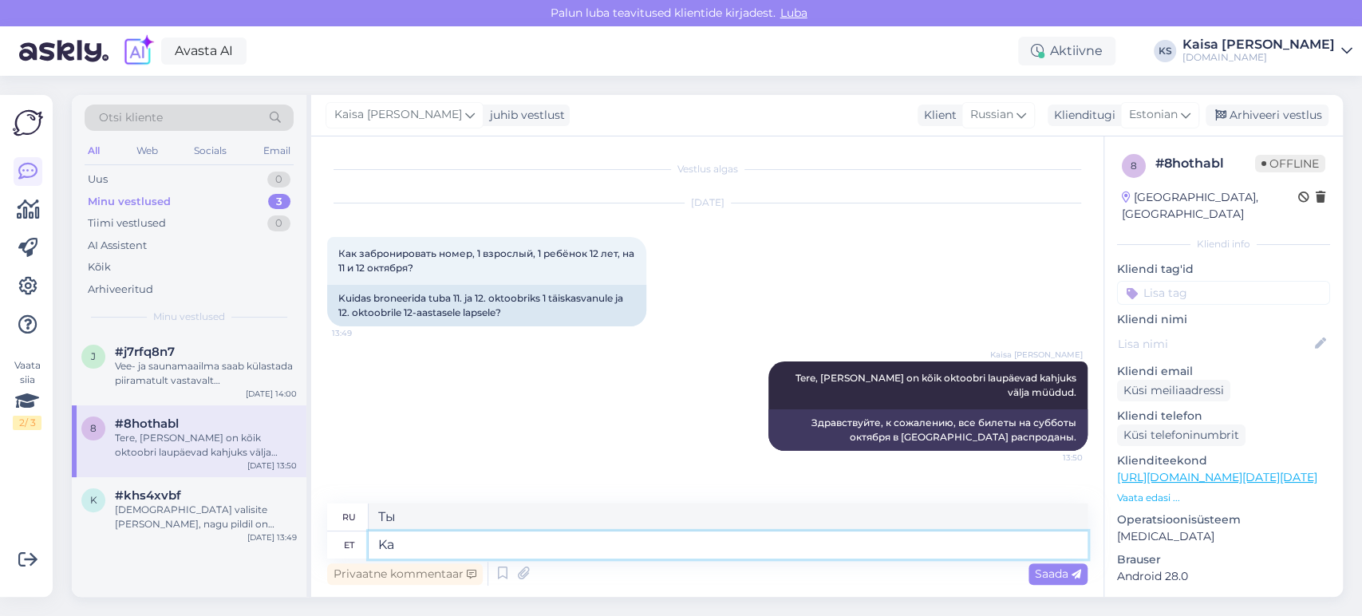
type textarea "K"
type textarea "Является"
click at [232, 354] on div "#j7rfq8n7" at bounding box center [206, 352] width 182 height 14
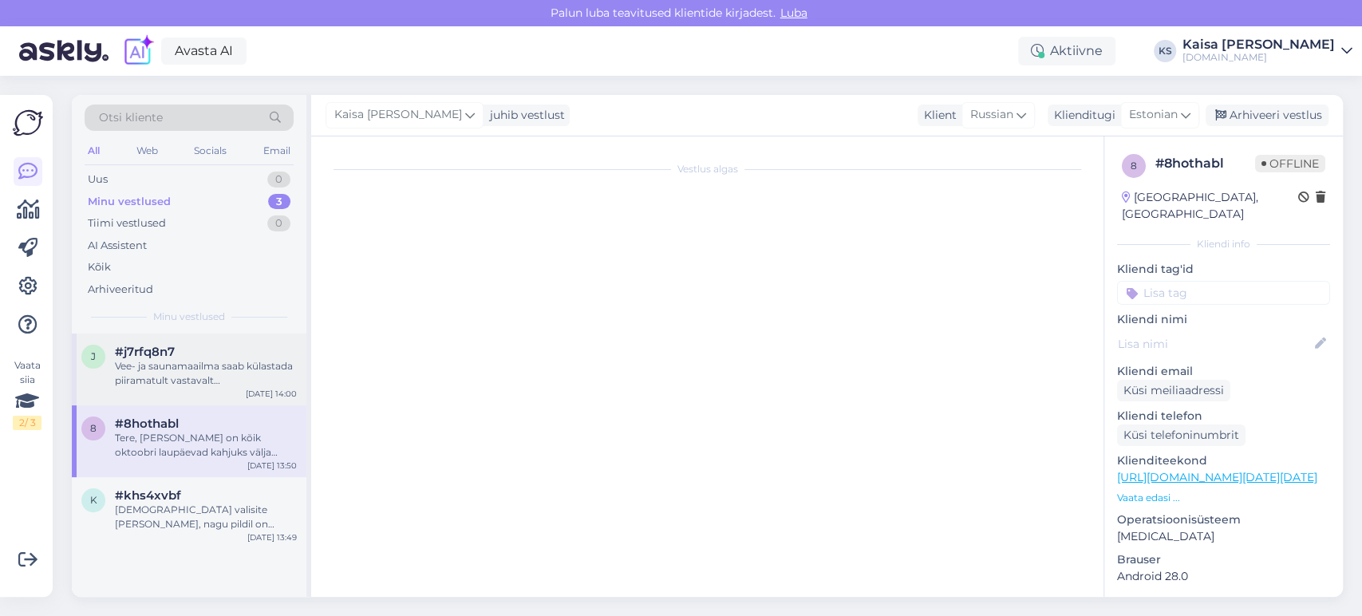
scroll to position [54, 0]
